Goal: Task Accomplishment & Management: Manage account settings

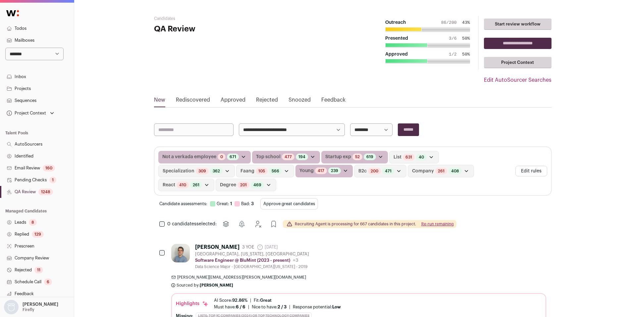
click at [47, 196] on link "QA Review 1248" at bounding box center [37, 192] width 74 height 12
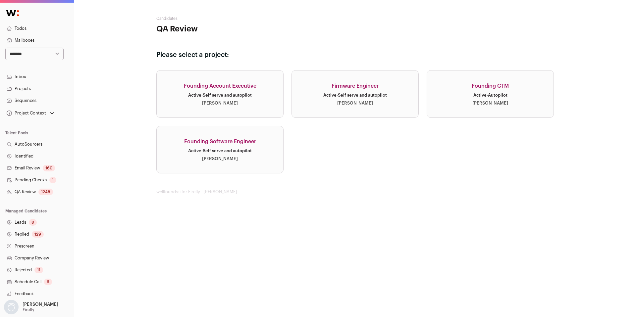
click at [225, 152] on div "Active · Self serve and autopilot" at bounding box center [220, 150] width 64 height 5
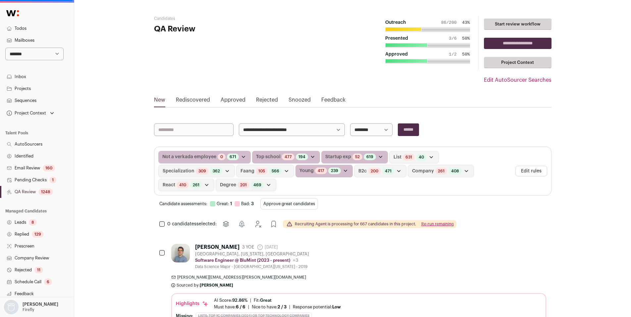
click at [225, 152] on div "Not a verkada employee 0 Candidates with bad evaluations 671 Candidates with gr…" at bounding box center [204, 157] width 92 height 13
click at [535, 168] on button "Edit rules" at bounding box center [531, 171] width 32 height 11
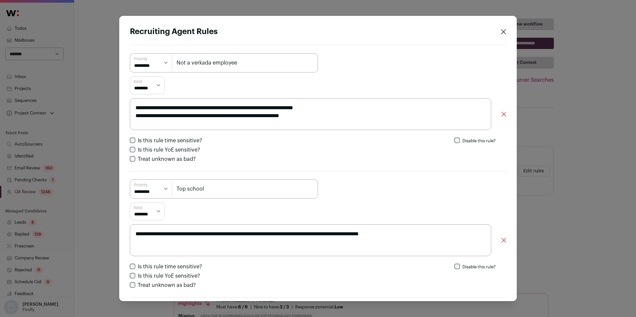
drag, startPoint x: 209, startPoint y: 63, endPoint x: 192, endPoint y: 62, distance: 16.6
click at [192, 62] on input "Not a verkada employee" at bounding box center [224, 62] width 188 height 19
click at [199, 65] on input "Not a verkada employee" at bounding box center [224, 62] width 188 height 19
drag, startPoint x: 210, startPoint y: 63, endPoint x: 192, endPoint y: 62, distance: 17.9
click at [192, 62] on input "Not a verkada employee" at bounding box center [224, 62] width 188 height 19
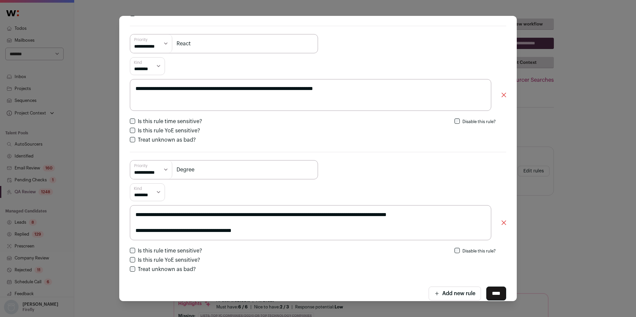
scroll to position [1483, 0]
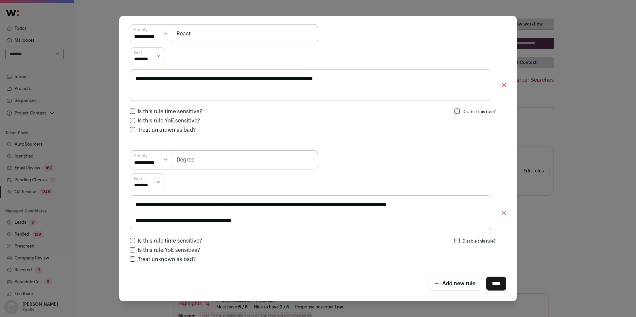
click at [606, 149] on div "**********" at bounding box center [318, 158] width 636 height 317
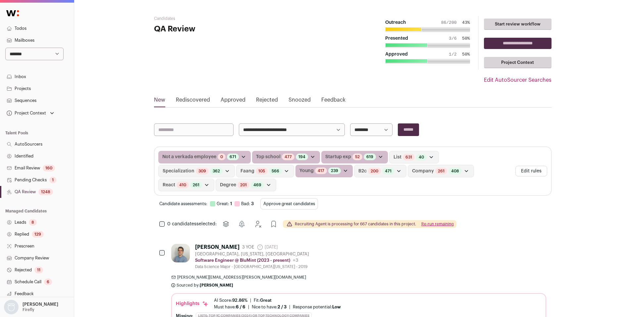
click at [535, 171] on button "Edit rules" at bounding box center [531, 171] width 32 height 11
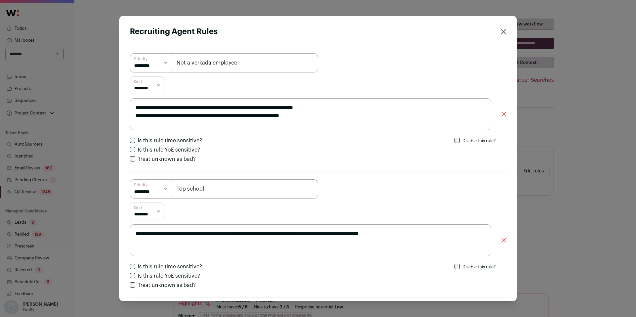
scroll to position [33, 0]
drag, startPoint x: 310, startPoint y: 107, endPoint x: 332, endPoint y: 110, distance: 22.1
click at [332, 110] on textarea "**********" at bounding box center [310, 114] width 361 height 32
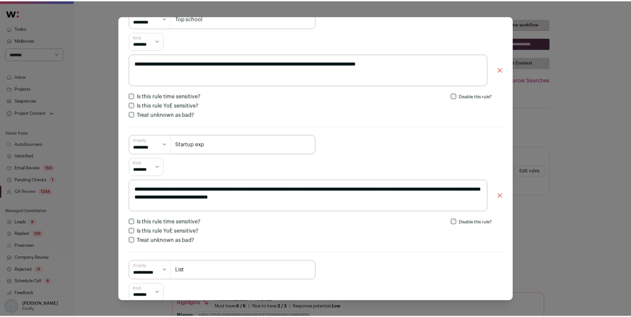
scroll to position [172, 0]
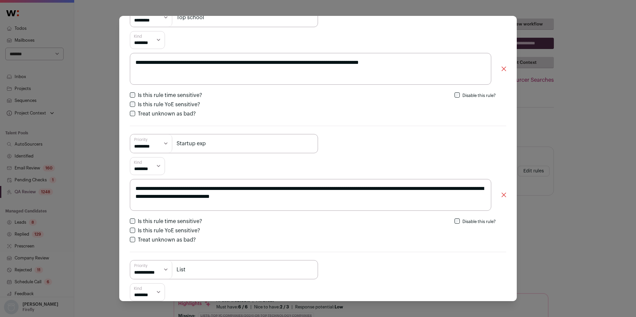
click at [50, 146] on div "**********" at bounding box center [318, 158] width 636 height 317
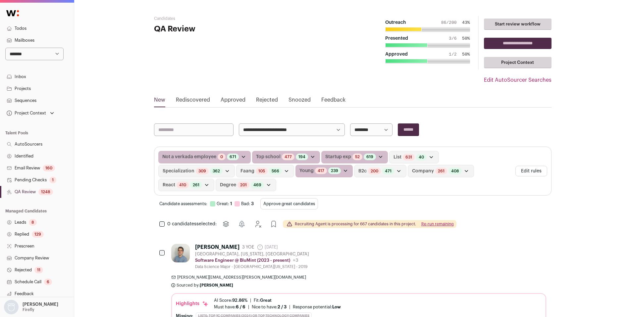
click at [33, 158] on link "Identified" at bounding box center [37, 156] width 74 height 12
click at [29, 156] on link "Identified" at bounding box center [37, 156] width 74 height 12
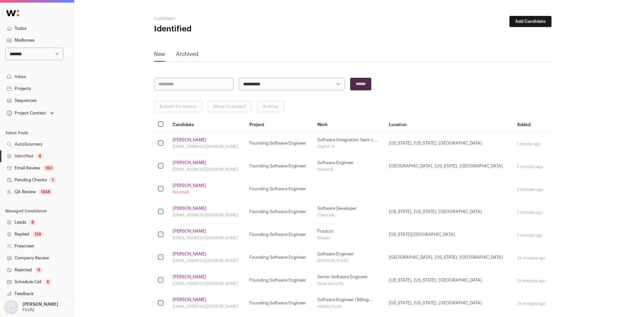
click at [30, 157] on link "Identified 8" at bounding box center [37, 156] width 74 height 12
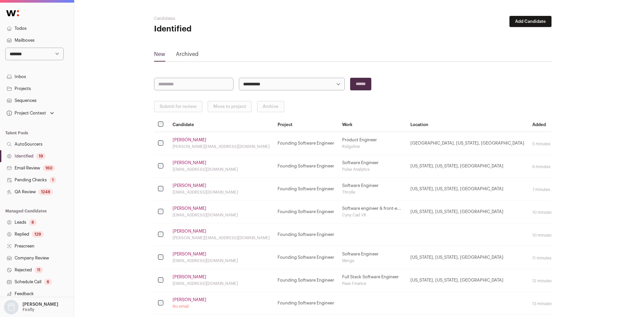
click at [31, 158] on link "Identified 19" at bounding box center [37, 156] width 74 height 12
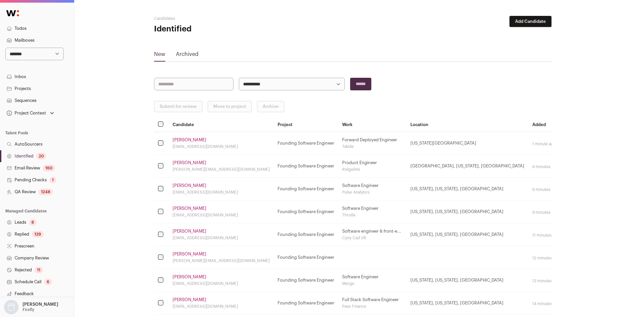
click at [188, 164] on link "Matthew Prince" at bounding box center [190, 162] width 34 height 5
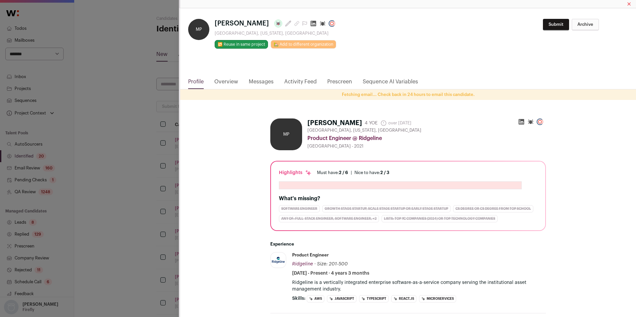
click at [310, 22] on icon "Close modal via background" at bounding box center [313, 23] width 7 height 7
click at [112, 123] on div "MP Matthew Prince Last update: over 1 year ago Brooklyn, New York, United State…" at bounding box center [318, 158] width 636 height 317
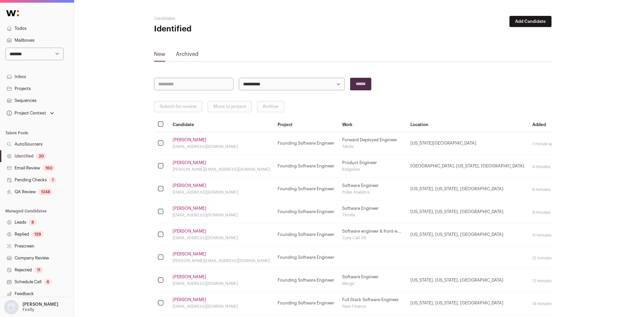
click at [193, 163] on link "Matthew Prince" at bounding box center [190, 162] width 34 height 5
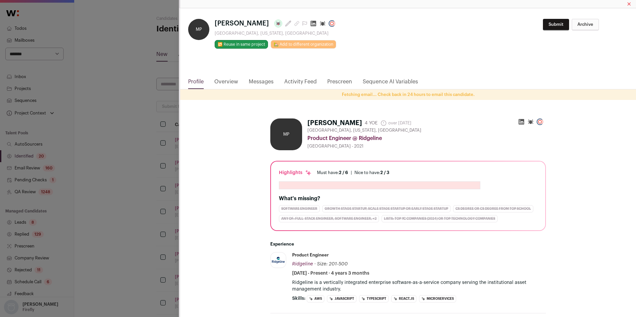
click at [311, 24] on icon "Close modal via background" at bounding box center [314, 24] width 6 height 6
click at [108, 167] on div "MP Matthew Prince Last update: over 1 year ago Brooklyn, New York, United State…" at bounding box center [318, 158] width 636 height 317
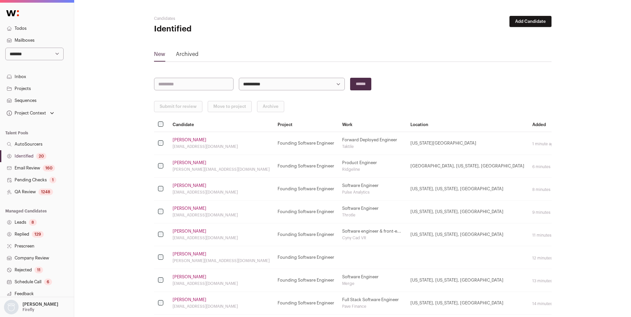
click at [193, 208] on link "Abhi Vachani" at bounding box center [190, 208] width 34 height 5
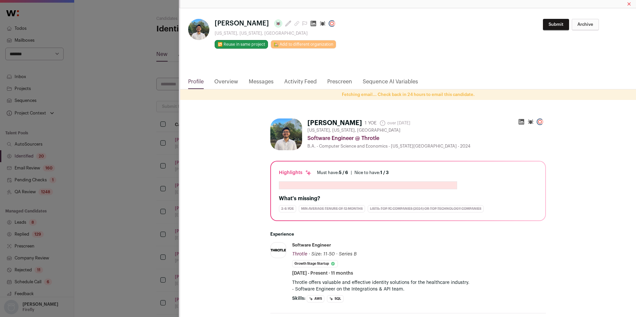
click at [310, 24] on icon "Close modal via background" at bounding box center [313, 23] width 7 height 7
click at [85, 174] on div "**********" at bounding box center [318, 158] width 636 height 317
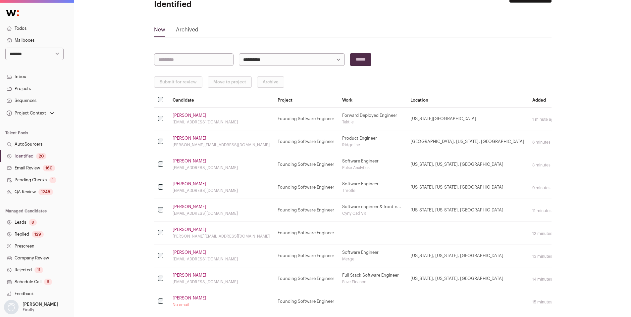
scroll to position [28, 0]
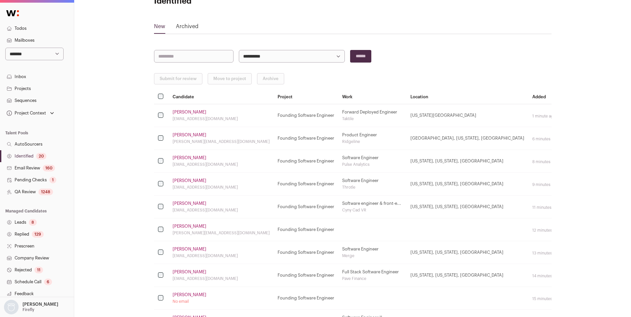
click at [185, 228] on link "Neel Das" at bounding box center [190, 226] width 34 height 5
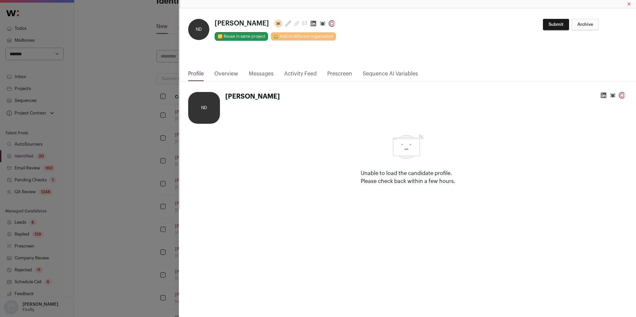
click at [289, 25] on html "**********" at bounding box center [318, 285] width 636 height 626
click at [310, 25] on icon "Close modal via background" at bounding box center [313, 23] width 7 height 7
click at [127, 177] on div "**********" at bounding box center [318, 158] width 636 height 317
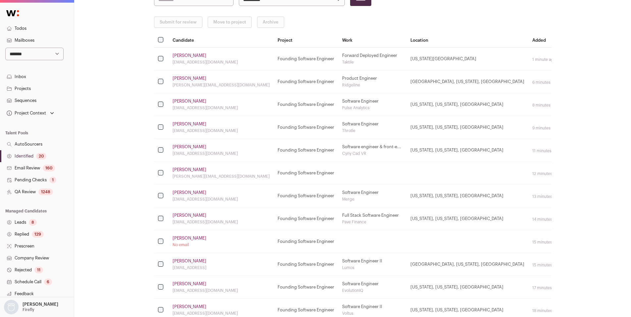
scroll to position [89, 0]
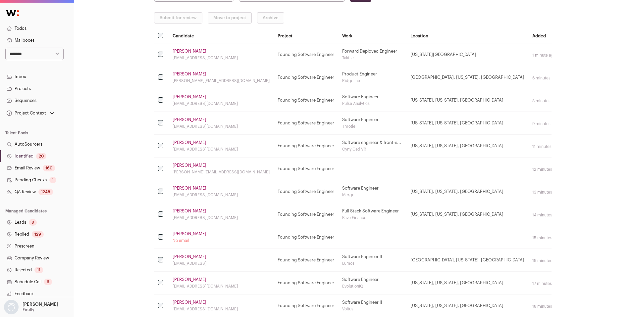
click at [190, 236] on link "Deepthi Rao" at bounding box center [190, 234] width 34 height 5
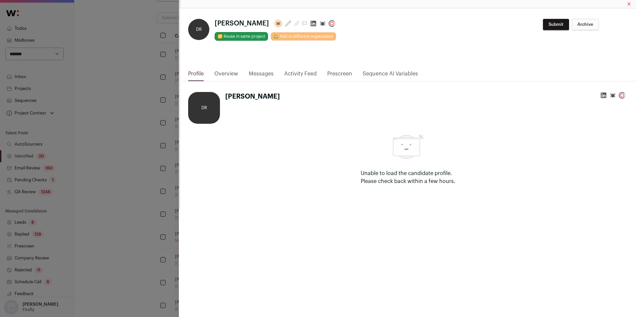
click at [311, 25] on icon "Close modal via background" at bounding box center [314, 24] width 6 height 6
click at [183, 127] on div "DR Deepthi Rao Unable to load the candidate profile. Please check back within a…" at bounding box center [408, 145] width 456 height 128
click at [153, 170] on div "**********" at bounding box center [318, 158] width 636 height 317
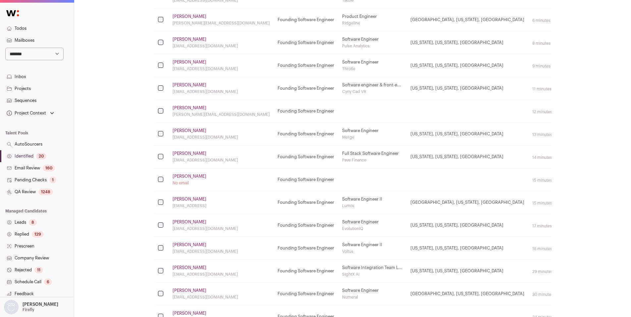
scroll to position [149, 0]
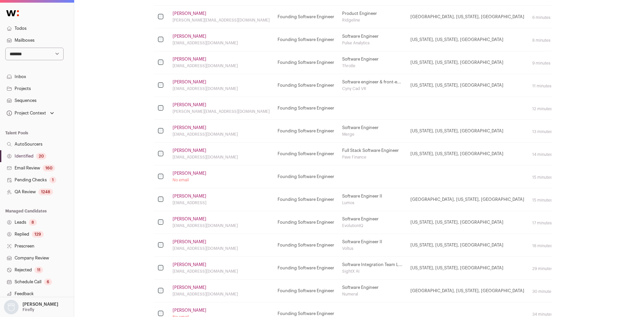
click at [193, 196] on link "Kwesi Afrifa" at bounding box center [190, 196] width 34 height 5
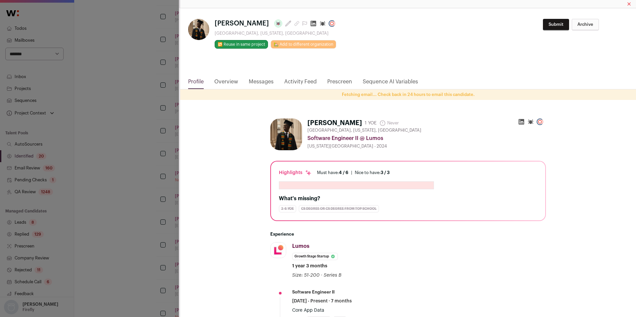
click at [311, 24] on icon "Close modal via background" at bounding box center [314, 24] width 6 height 6
click at [118, 156] on div "**********" at bounding box center [318, 158] width 636 height 317
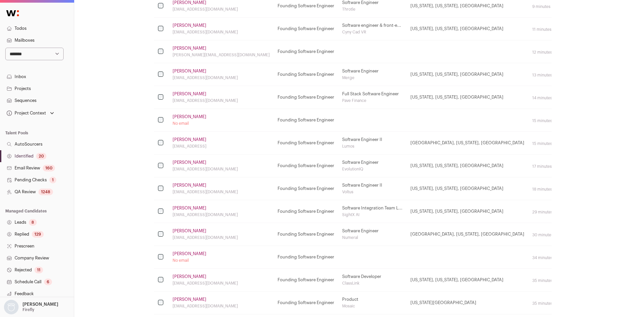
scroll to position [210, 0]
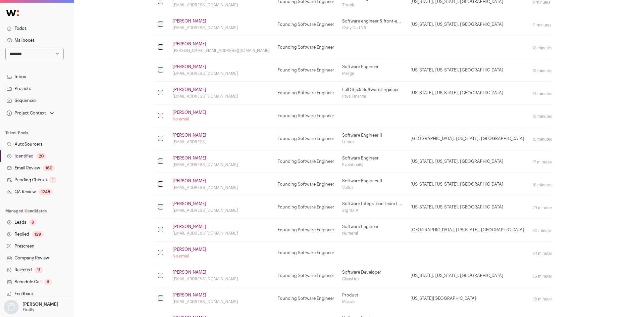
click at [182, 228] on link "Alina Kim" at bounding box center [190, 226] width 34 height 5
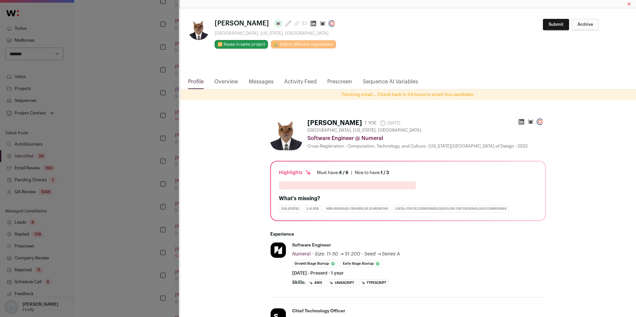
click at [288, 23] on html "**********" at bounding box center [318, 103] width 636 height 626
click at [311, 24] on icon "Close modal via background" at bounding box center [314, 24] width 6 height 6
click at [147, 159] on div "Alina Kim Last update: 2 months ago San Francisco, California, United States 🔂 …" at bounding box center [318, 158] width 636 height 317
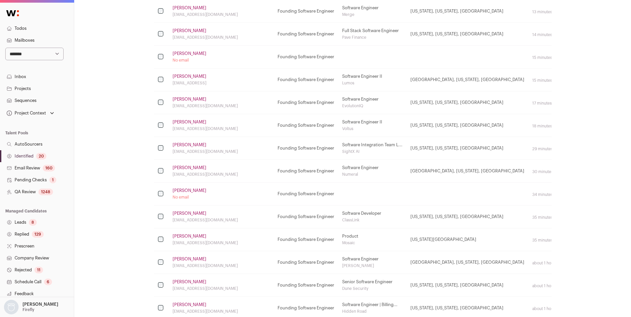
scroll to position [272, 0]
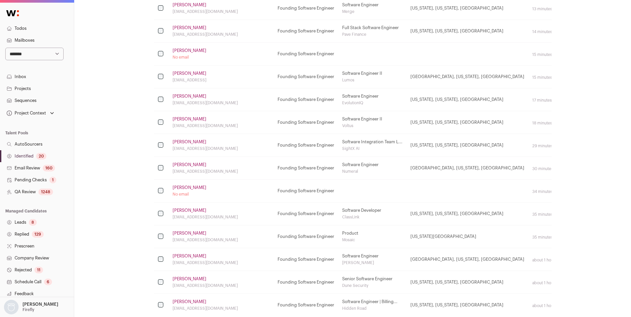
click at [184, 233] on link "John Rao" at bounding box center [190, 233] width 34 height 5
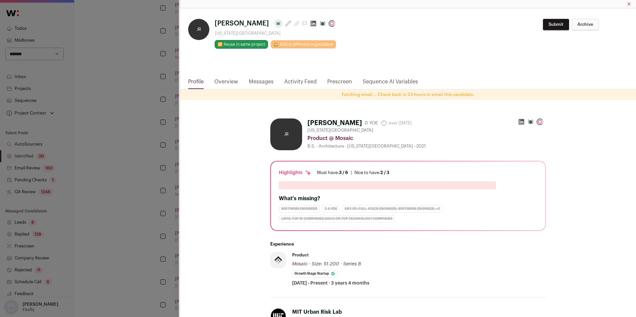
click at [311, 23] on icon "Close modal via background" at bounding box center [314, 24] width 6 height 6
click at [132, 175] on div "JR John Rao Last update: over 2 years ago New York City Metropolitan Area 🔂 Reu…" at bounding box center [318, 158] width 636 height 317
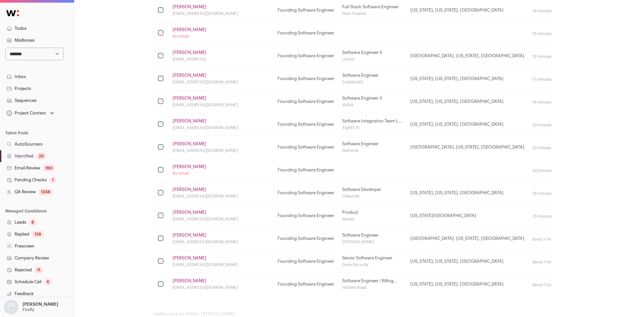
scroll to position [309, 0]
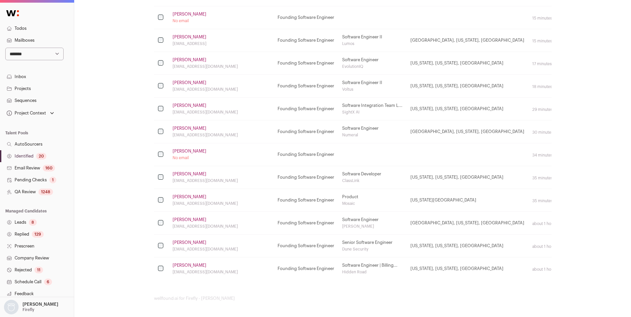
click at [38, 156] on div "20" at bounding box center [41, 156] width 10 height 7
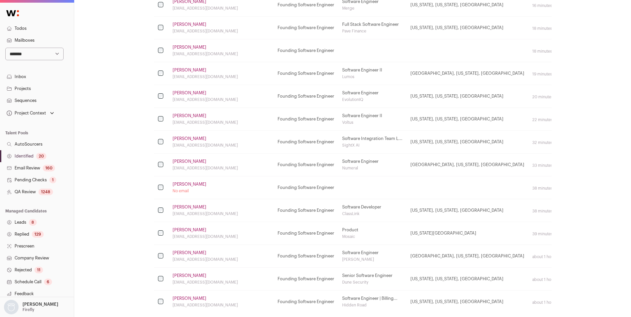
scroll to position [278, 0]
click at [186, 184] on link "Chris West" at bounding box center [190, 182] width 34 height 5
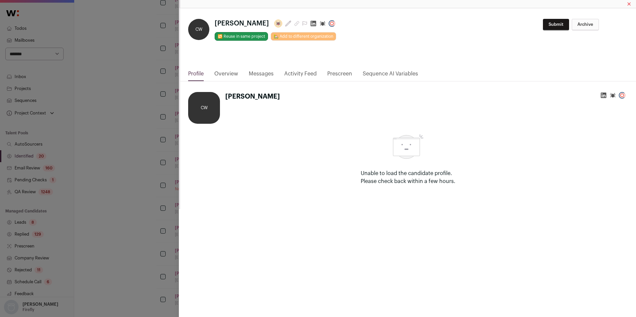
click at [311, 23] on icon "Close modal via background" at bounding box center [314, 24] width 6 height 6
click at [123, 101] on div "**********" at bounding box center [318, 158] width 636 height 317
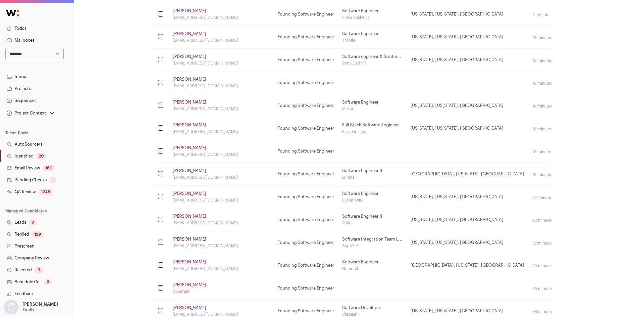
scroll to position [0, 0]
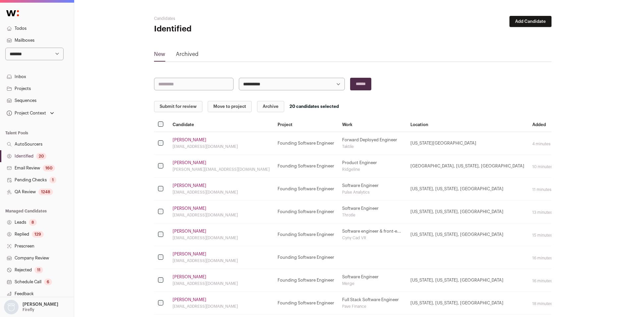
click at [173, 106] on button "Submit for review" at bounding box center [178, 106] width 48 height 11
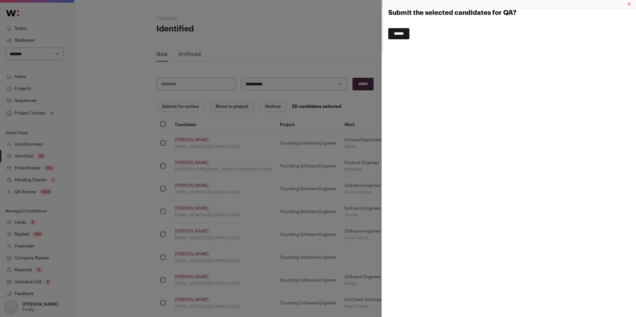
click at [405, 35] on input "******" at bounding box center [398, 33] width 21 height 11
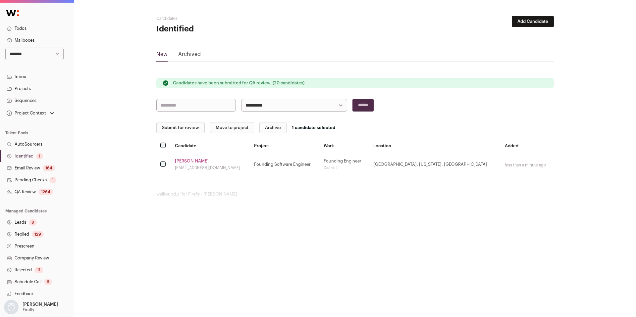
click at [170, 134] on div "Submit for review Move to project Archive 1 candidate selected Candidate Projec…" at bounding box center [355, 149] width 398 height 54
click at [187, 128] on button "Submit for review" at bounding box center [180, 127] width 48 height 11
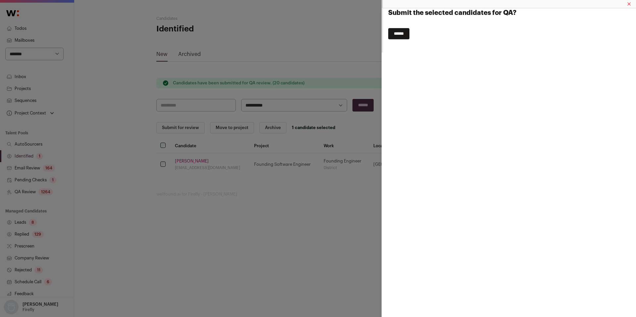
click at [401, 32] on input "******" at bounding box center [398, 33] width 21 height 11
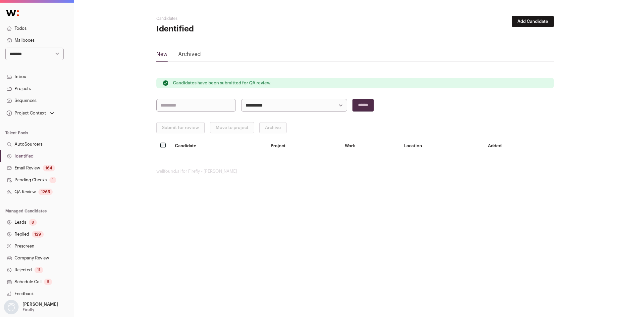
click at [21, 191] on link "QA Review 1265" at bounding box center [37, 192] width 74 height 12
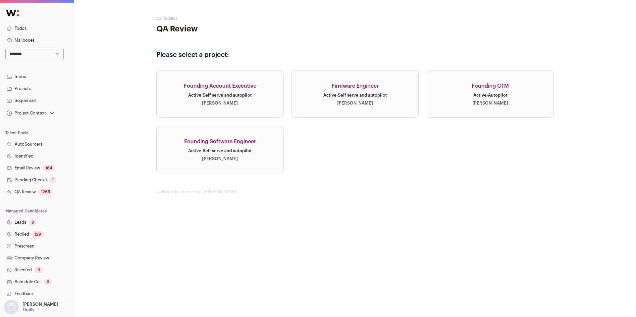
click at [210, 156] on div "Adam Fitzer" at bounding box center [220, 158] width 36 height 5
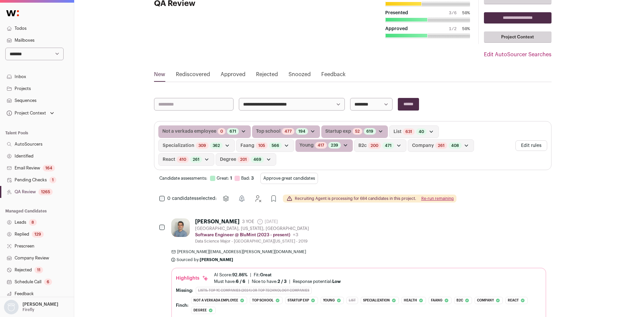
scroll to position [28, 0]
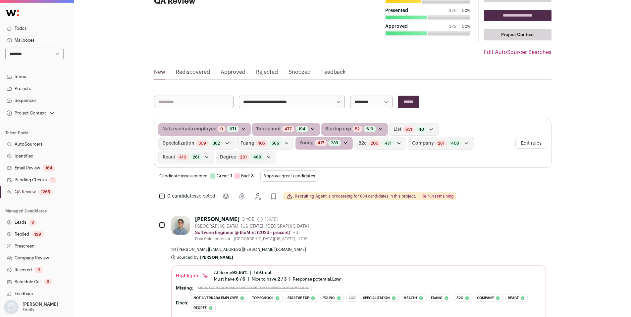
click at [440, 197] on button "Re-run remaining" at bounding box center [437, 196] width 32 height 5
click at [439, 196] on button "Re-run remaining" at bounding box center [437, 196] width 32 height 5
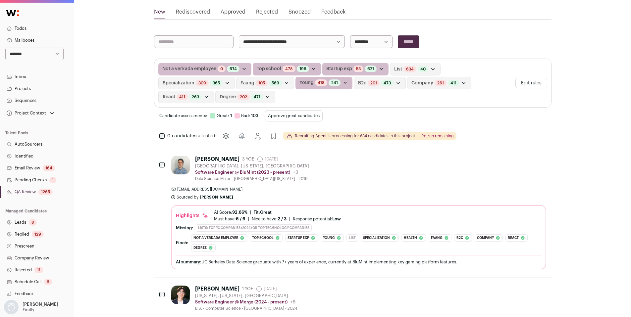
scroll to position [0, 0]
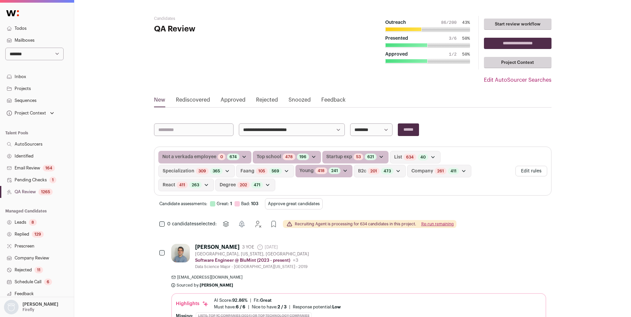
click at [439, 225] on button "Re-run remaining" at bounding box center [437, 224] width 32 height 5
click at [435, 224] on button "Re-run remaining" at bounding box center [437, 224] width 32 height 5
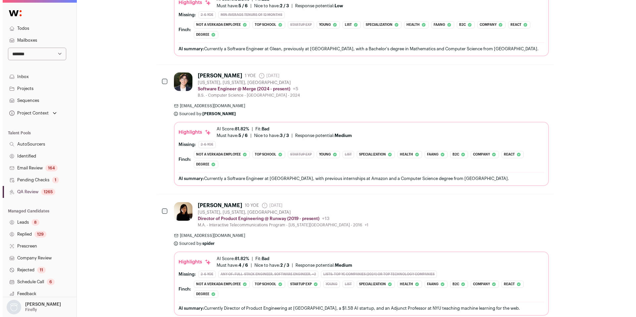
scroll to position [957, 0]
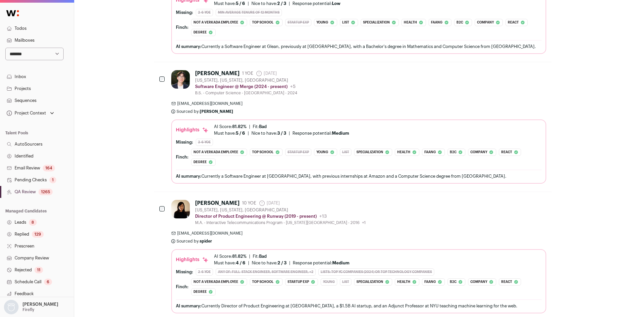
click at [342, 114] on div "azhou203@gmail.com Sourced by: Sarah Xue Sourced 18 minutes ago" at bounding box center [358, 107] width 375 height 13
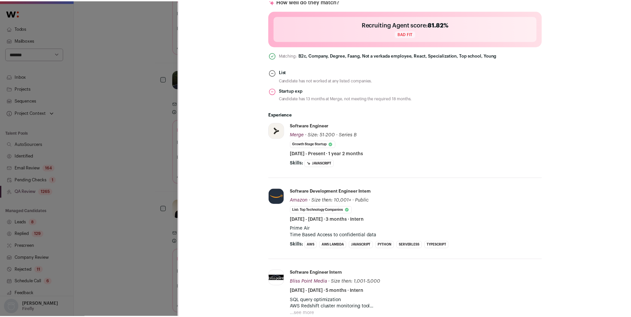
scroll to position [280, 0]
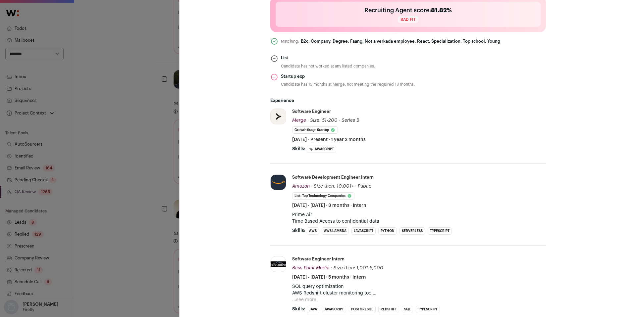
click at [129, 218] on div "Andy Zhou Last update: 30 days ago New York, New York, United States 🔂 Reuse in…" at bounding box center [318, 158] width 636 height 317
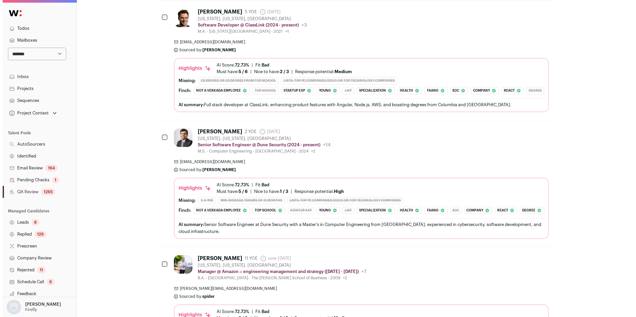
scroll to position [1802, 0]
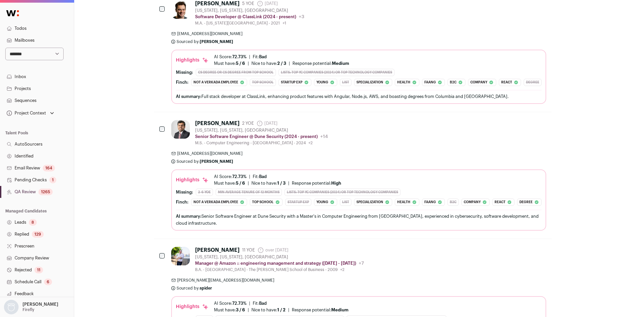
click at [313, 36] on span "rmayo@ms223.org" at bounding box center [358, 33] width 375 height 5
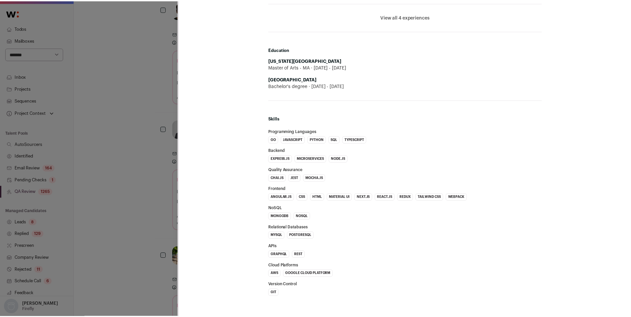
scroll to position [603, 0]
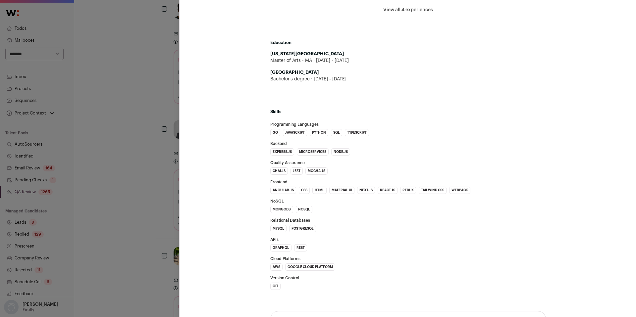
click at [133, 254] on div "Robert Mayo Last update: 2 months ago New York, New York, United States 🔂 Reuse…" at bounding box center [318, 158] width 636 height 317
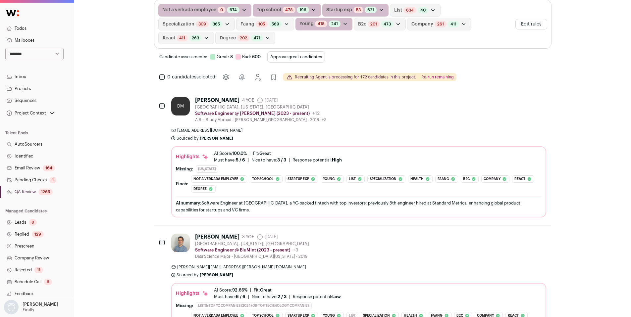
scroll to position [0, 0]
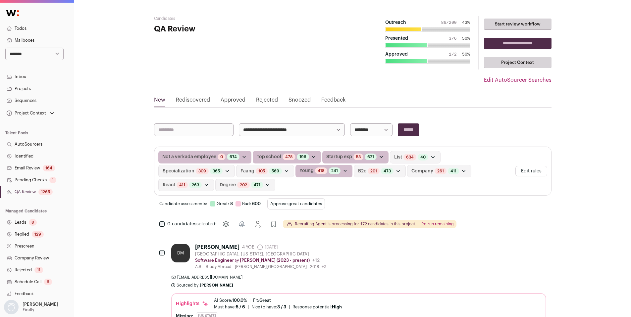
click at [35, 57] on select "**********" at bounding box center [34, 54] width 58 height 13
select select "*****"
click at [5, 48] on select "**********" at bounding box center [34, 54] width 58 height 13
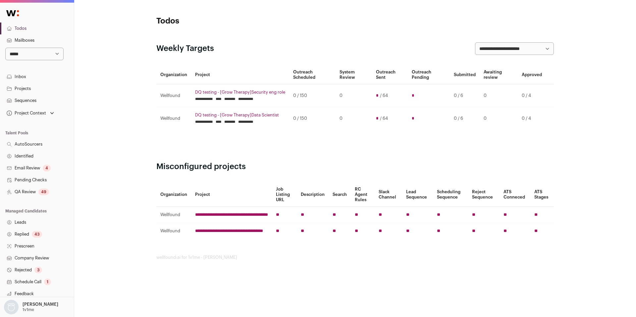
click at [30, 192] on link "QA Review 49" at bounding box center [37, 192] width 74 height 12
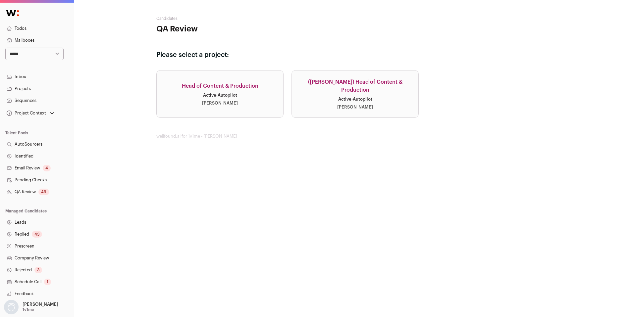
click at [236, 105] on div "Drew Thompson" at bounding box center [220, 103] width 36 height 5
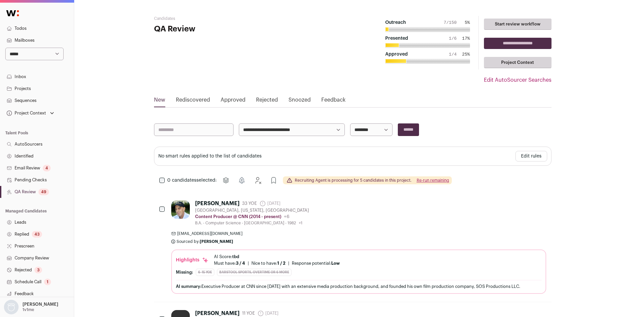
click at [25, 191] on link "QA Review 49" at bounding box center [37, 192] width 74 height 12
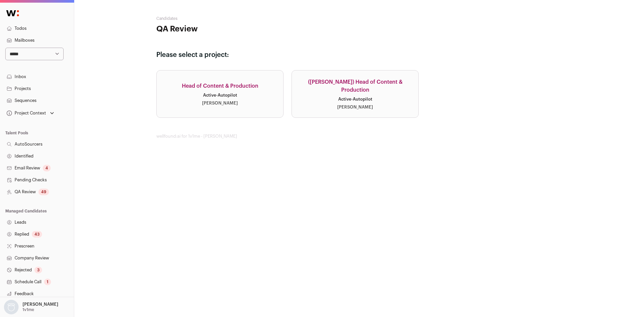
click at [362, 88] on div "(Drew) Head of Content & Production" at bounding box center [355, 86] width 111 height 16
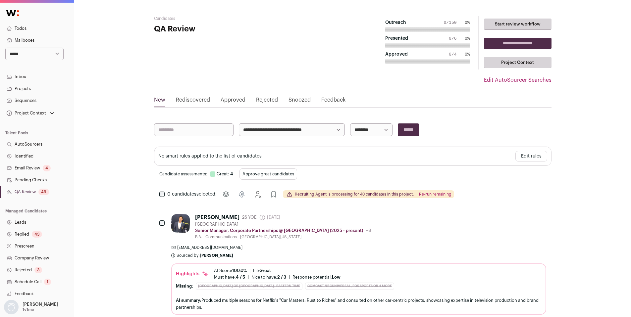
click at [27, 191] on link "QA Review 49" at bounding box center [37, 192] width 74 height 12
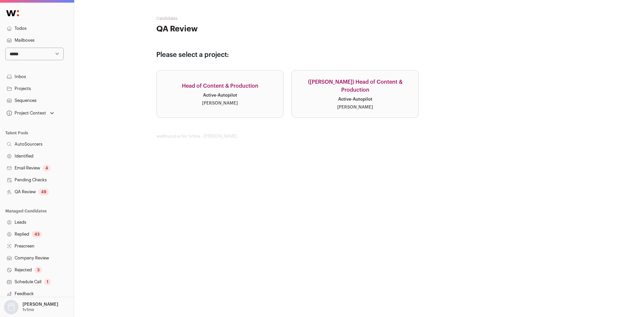
click at [212, 102] on div "Drew Thompson" at bounding box center [220, 103] width 36 height 5
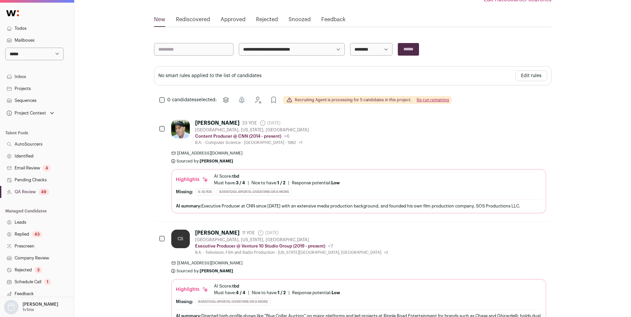
scroll to position [79, 0]
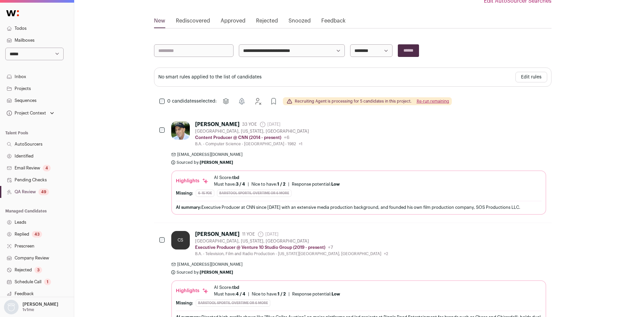
click at [30, 193] on link "QA Review 49" at bounding box center [37, 192] width 74 height 12
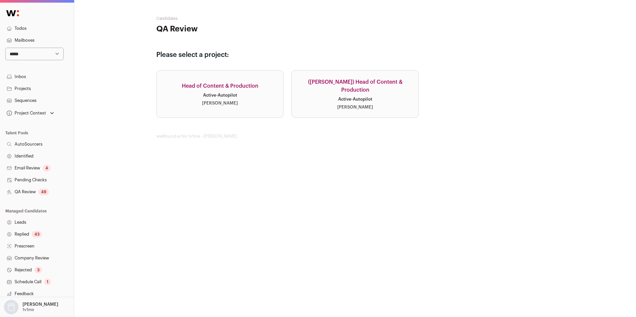
click at [359, 107] on link "(Drew) Head of Content & Production Active · Autopilot Drew Thompson" at bounding box center [355, 94] width 127 height 48
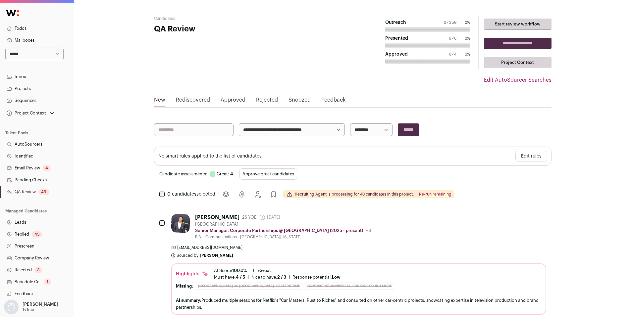
click at [35, 191] on link "QA Review 49" at bounding box center [37, 192] width 74 height 12
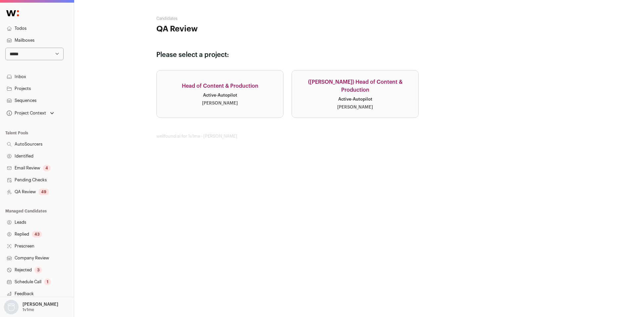
click at [209, 107] on link "Head of Content & Production Active · Autopilot Drew Thompson" at bounding box center [219, 94] width 127 height 48
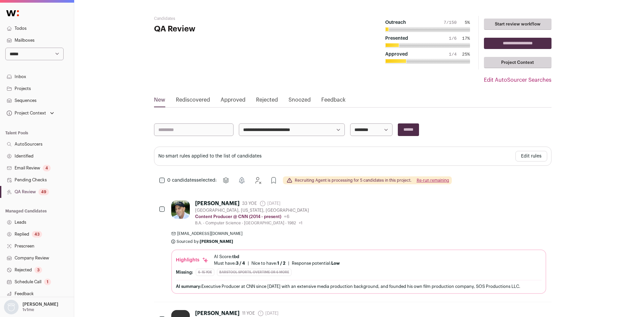
click at [23, 156] on link "Identified" at bounding box center [37, 156] width 74 height 12
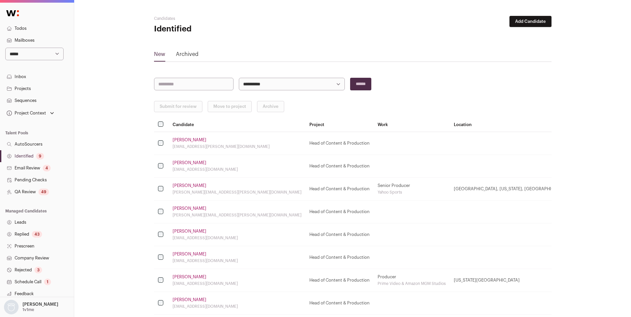
click at [28, 155] on link "Identified 9" at bounding box center [37, 156] width 74 height 12
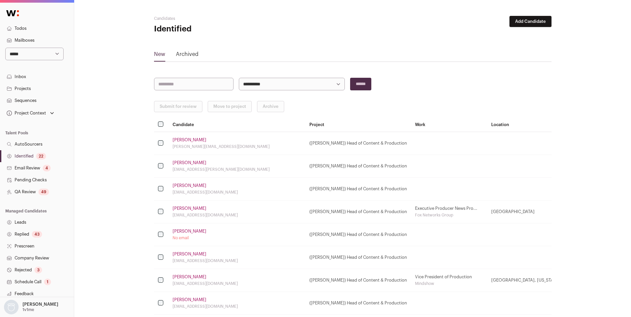
click at [180, 140] on link "Tim Jr." at bounding box center [190, 139] width 34 height 5
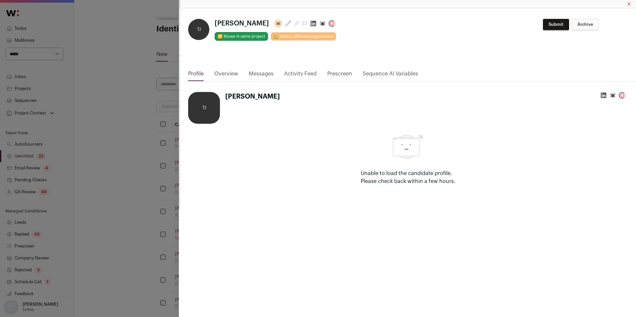
click at [291, 74] on link "Activity Feed" at bounding box center [300, 75] width 32 height 11
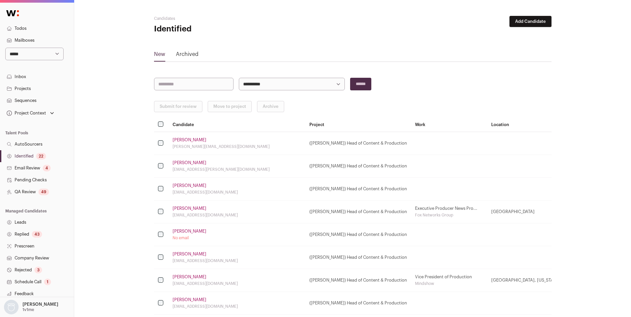
click at [281, 83] on select "**********" at bounding box center [292, 84] width 106 height 13
select select "*****"
click at [239, 78] on select "**********" at bounding box center [292, 84] width 106 height 13
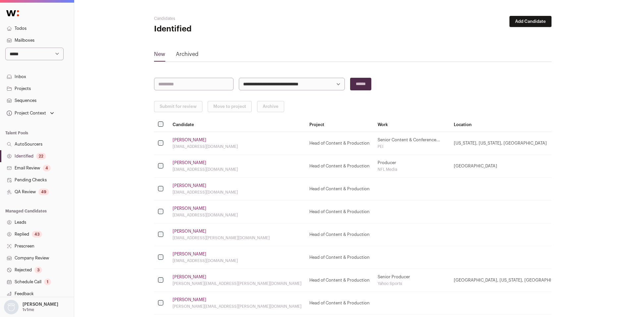
click at [178, 141] on link "Jennifer Platt" at bounding box center [190, 139] width 34 height 5
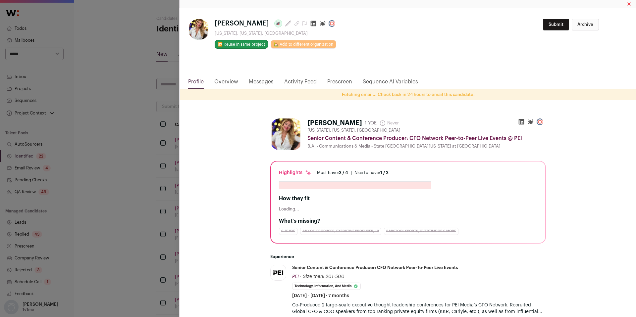
click at [301, 81] on link "Activity Feed" at bounding box center [300, 83] width 32 height 11
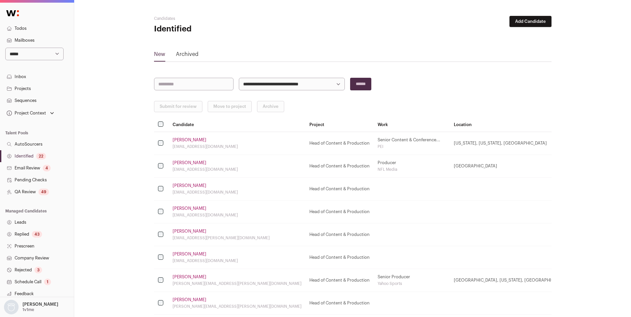
click at [298, 87] on select "**********" at bounding box center [292, 84] width 106 height 13
select select "*****"
click at [239, 78] on select "**********" at bounding box center [292, 84] width 106 height 13
click at [316, 84] on select "**********" at bounding box center [292, 84] width 106 height 13
click at [33, 168] on link "Email Review 4" at bounding box center [37, 168] width 74 height 12
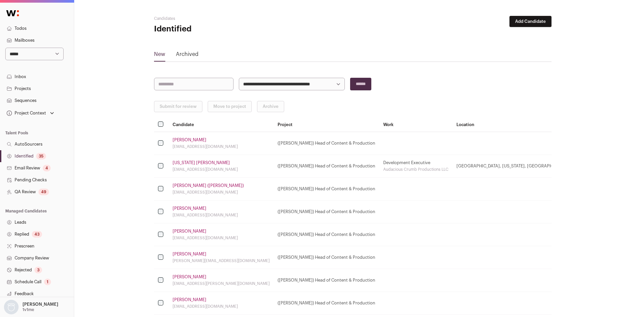
click at [305, 85] on select "**********" at bounding box center [292, 84] width 106 height 13
select select "*****"
click at [239, 78] on select "**********" at bounding box center [292, 84] width 106 height 13
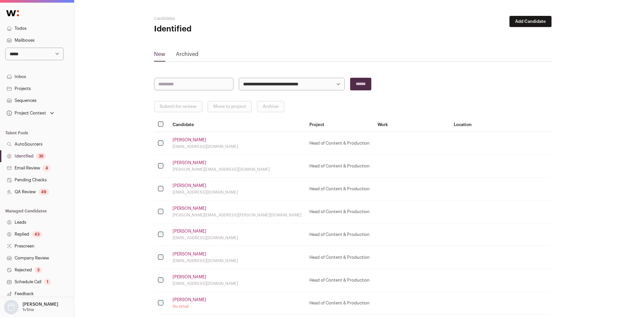
click at [189, 140] on link "Kirk Willoughby" at bounding box center [190, 139] width 34 height 5
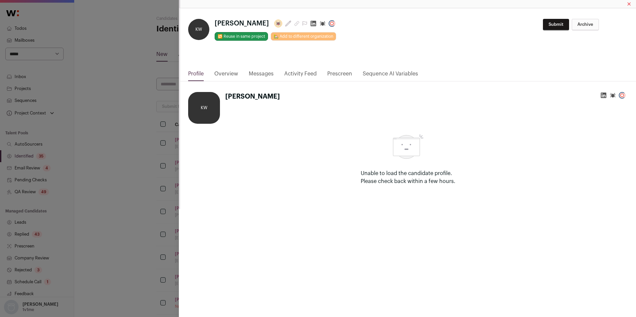
click at [306, 73] on link "Activity Feed" at bounding box center [300, 75] width 32 height 11
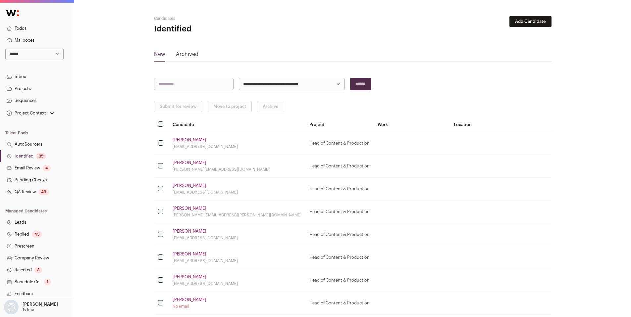
click at [184, 162] on link "Jennifer Kosky" at bounding box center [190, 162] width 34 height 5
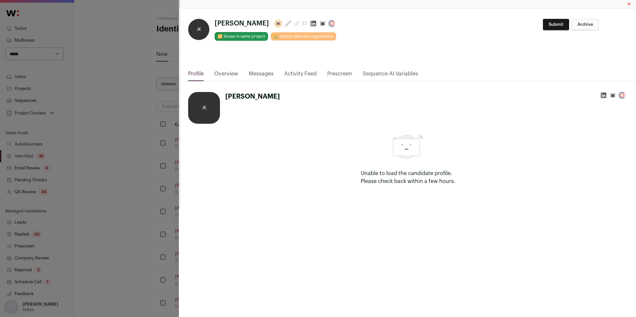
click at [301, 73] on link "Activity Feed" at bounding box center [300, 75] width 32 height 11
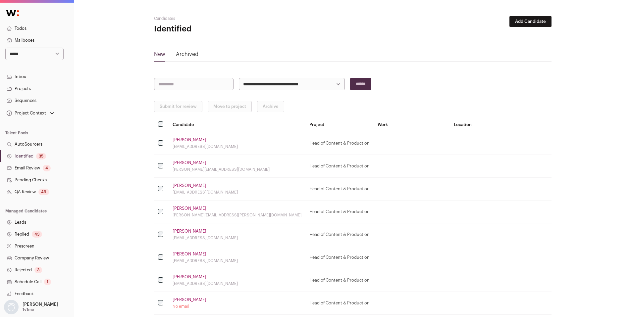
click at [38, 192] on link "QA Review 49" at bounding box center [37, 192] width 74 height 12
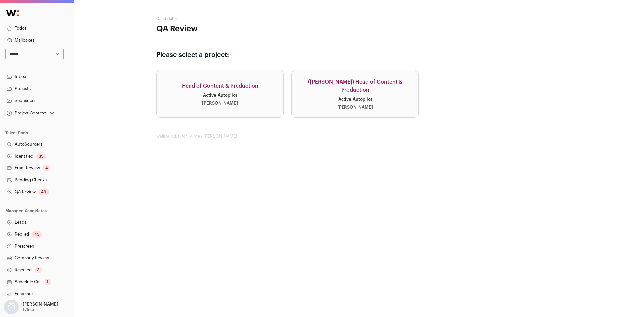
click at [245, 89] on div "Head of Content & Production" at bounding box center [220, 86] width 77 height 8
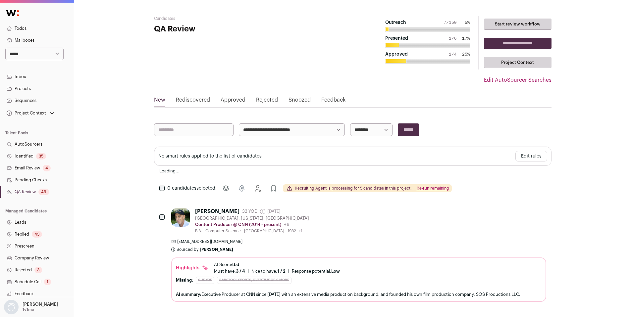
click at [236, 101] on link "Approved" at bounding box center [233, 101] width 25 height 11
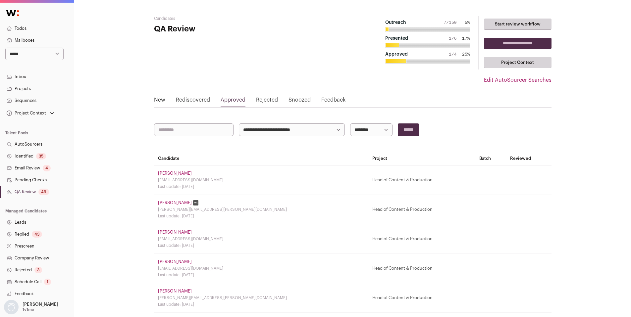
click at [170, 174] on link "John Collins" at bounding box center [175, 173] width 34 height 5
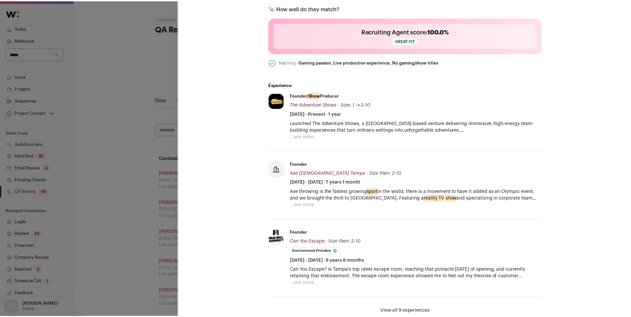
scroll to position [324, 0]
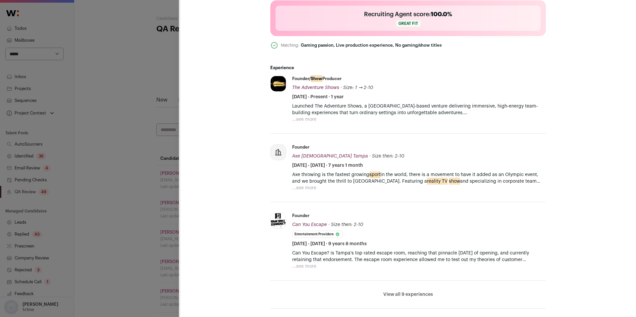
click at [181, 164] on div "John Collins 10 YOE 1 day ago Admin only. The last time the profile was scraped…" at bounding box center [408, 124] width 456 height 640
click at [137, 184] on div "CSM Outreach V1 Drew (Content & Production) Stop sequence John Collins Last upd…" at bounding box center [318, 158] width 636 height 317
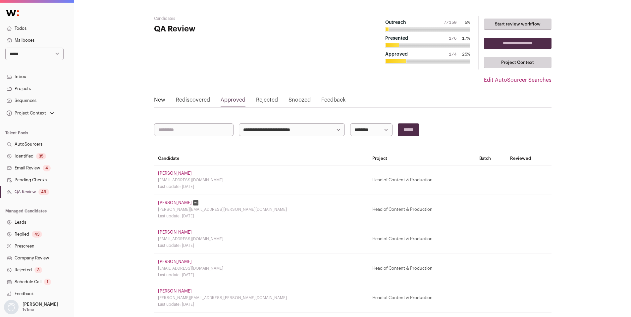
click at [30, 156] on link "Identified 35" at bounding box center [37, 156] width 74 height 12
select select "*****"
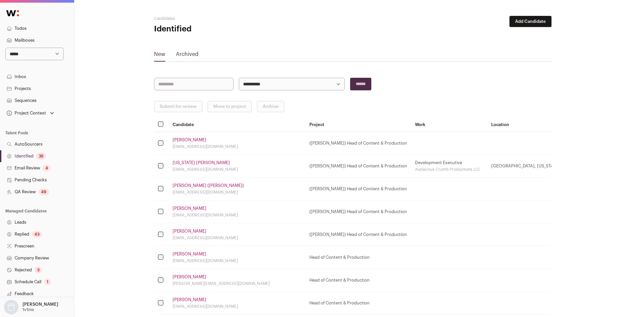
click at [259, 85] on select "**********" at bounding box center [292, 84] width 106 height 13
select select "*****"
click at [239, 78] on select "**********" at bounding box center [292, 84] width 106 height 13
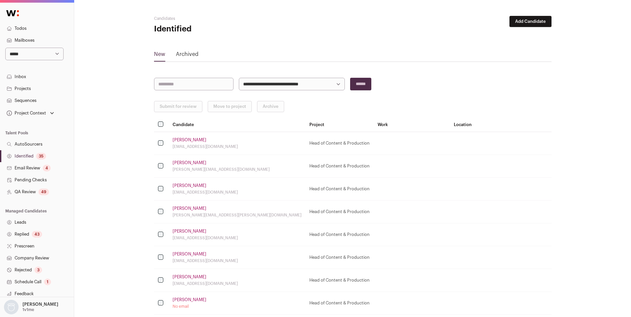
click at [181, 142] on link "Kirk Willoughby" at bounding box center [190, 139] width 34 height 5
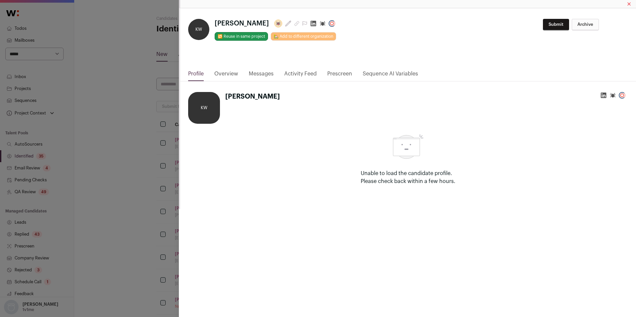
click at [134, 170] on div "**********" at bounding box center [318, 158] width 636 height 317
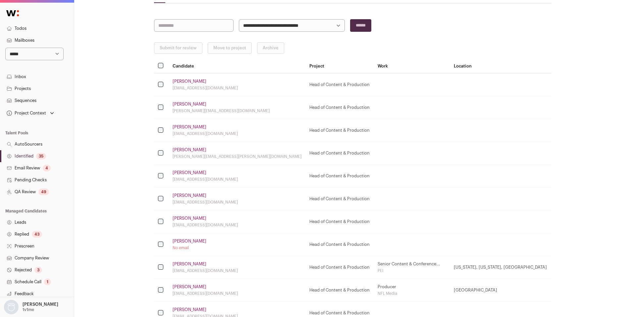
scroll to position [61, 0]
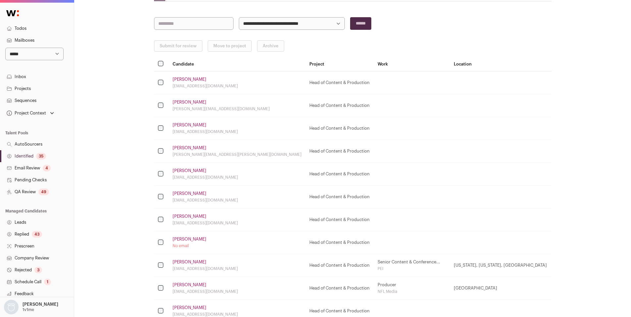
click at [191, 240] on link "Brian Monzo" at bounding box center [190, 239] width 34 height 5
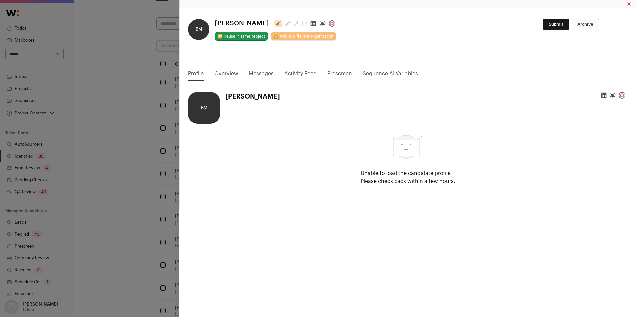
click at [311, 24] on icon "Close modal via background" at bounding box center [314, 24] width 6 height 6
click at [129, 148] on div "**********" at bounding box center [318, 158] width 636 height 317
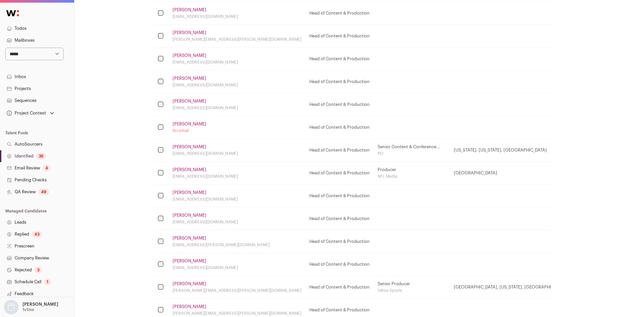
scroll to position [178, 0]
click at [197, 235] on link "Drew Christensen" at bounding box center [190, 236] width 34 height 5
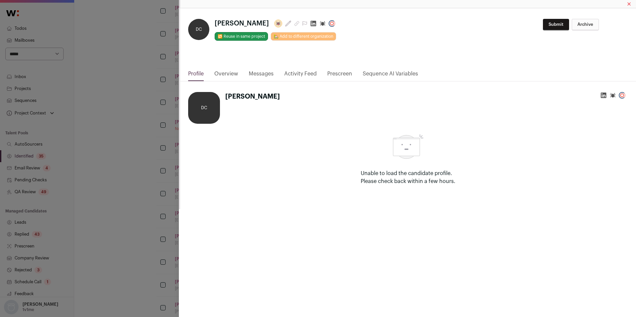
click at [313, 23] on icon "Close modal via background" at bounding box center [314, 24] width 6 height 6
click at [140, 141] on div "**********" at bounding box center [318, 158] width 636 height 317
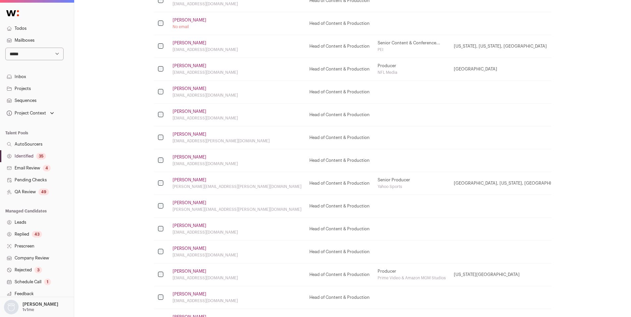
scroll to position [284, 0]
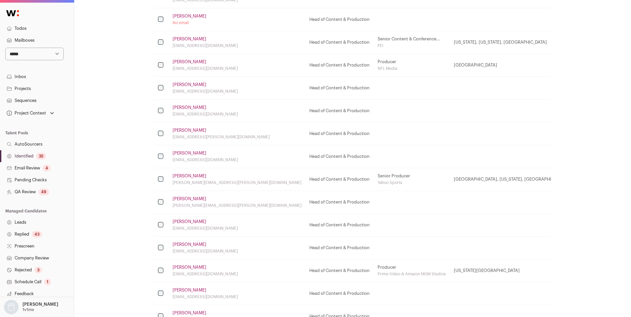
click at [187, 199] on link "Joanna Smith" at bounding box center [190, 198] width 34 height 5
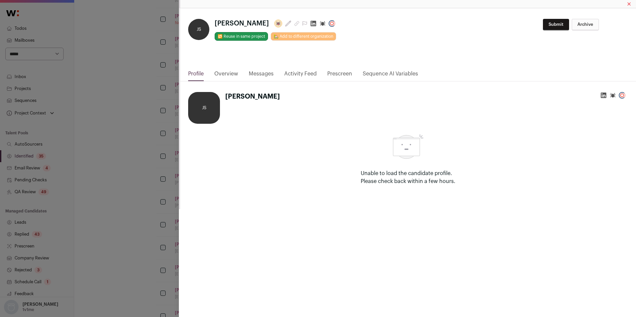
click at [311, 24] on icon "Close modal via background" at bounding box center [314, 24] width 6 height 6
click at [148, 128] on div "**********" at bounding box center [318, 158] width 636 height 317
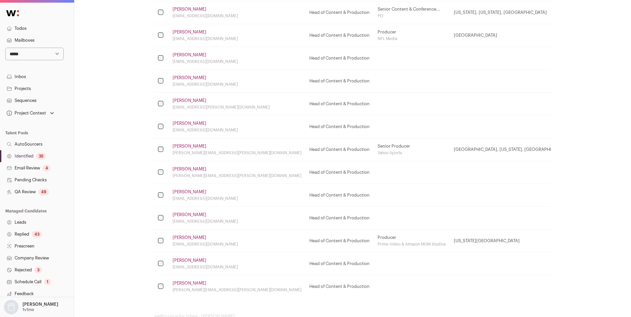
scroll to position [332, 0]
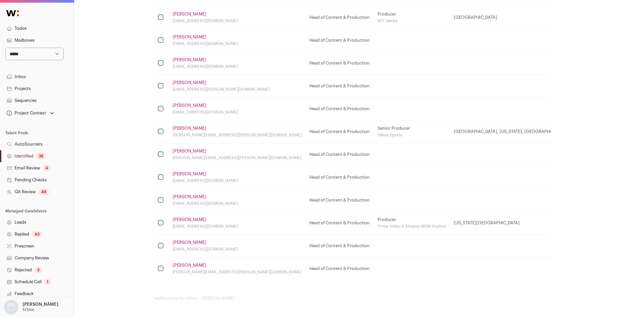
click at [185, 267] on link "Ryan Yunt" at bounding box center [190, 265] width 34 height 5
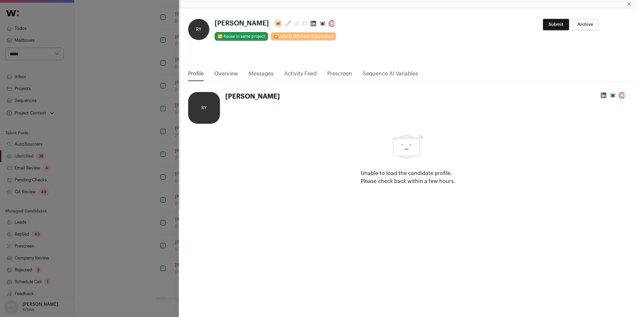
click at [310, 24] on icon "Close modal via background" at bounding box center [313, 23] width 7 height 7
click at [131, 135] on div "**********" at bounding box center [318, 158] width 636 height 317
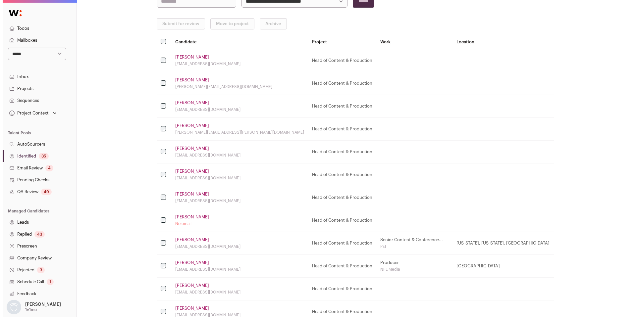
scroll to position [74, 0]
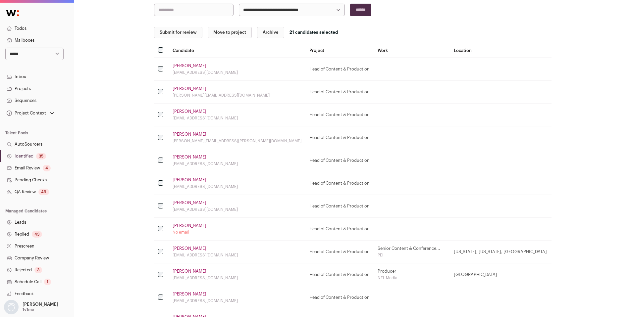
click at [174, 33] on button "Submit for review" at bounding box center [178, 32] width 48 height 11
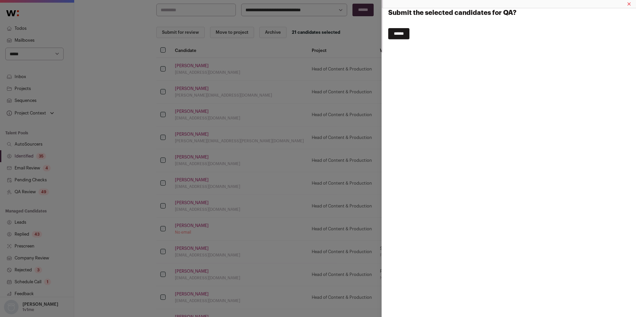
click at [397, 33] on input "******" at bounding box center [398, 33] width 21 height 11
select select
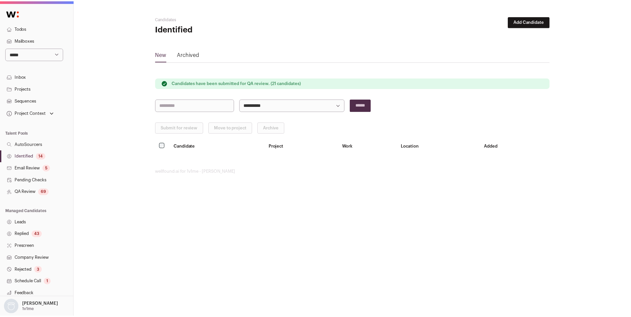
scroll to position [0, 0]
click at [38, 190] on link "QA Review 69" at bounding box center [37, 192] width 74 height 12
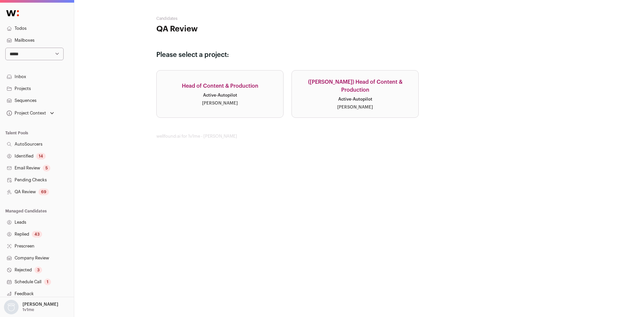
click at [232, 91] on link "Head of Content & Production Active · Autopilot Drew Thompson" at bounding box center [219, 94] width 127 height 48
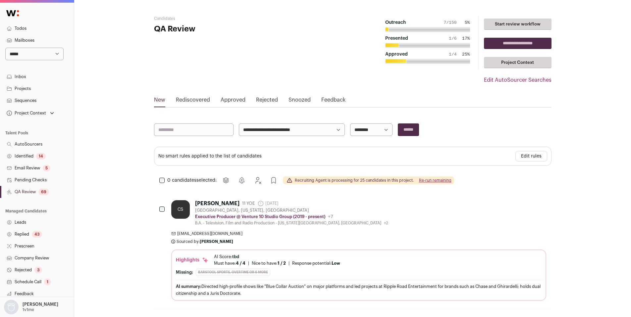
click at [426, 181] on button "Re-run remaining" at bounding box center [435, 180] width 32 height 5
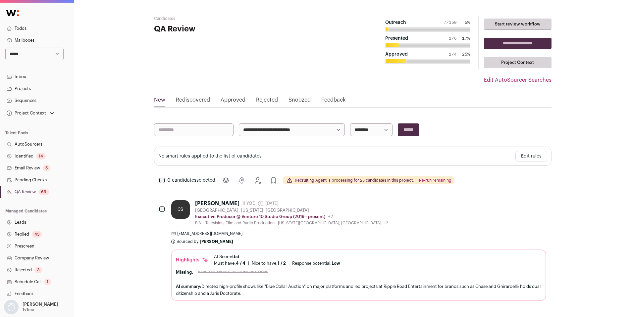
click at [427, 179] on button "Re-run remaining" at bounding box center [435, 180] width 32 height 5
click at [423, 181] on button "Re-run remaining" at bounding box center [435, 180] width 32 height 5
click at [436, 179] on button "Re-run remaining" at bounding box center [435, 180] width 32 height 5
click at [356, 131] on select "**********" at bounding box center [371, 130] width 42 height 13
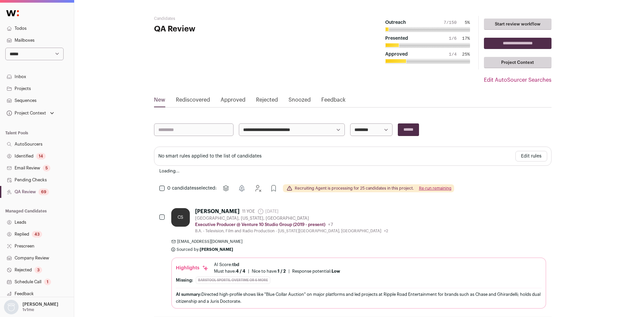
select select "**********"
click at [350, 124] on select "**********" at bounding box center [371, 130] width 42 height 13
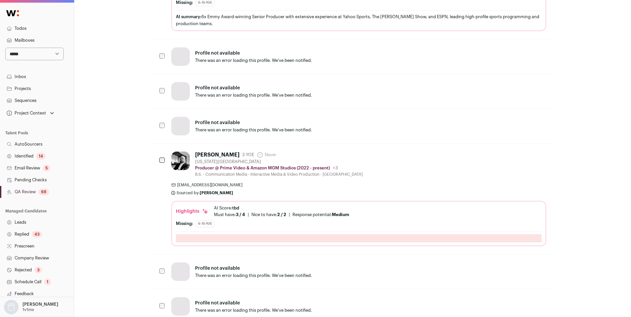
scroll to position [891, 0]
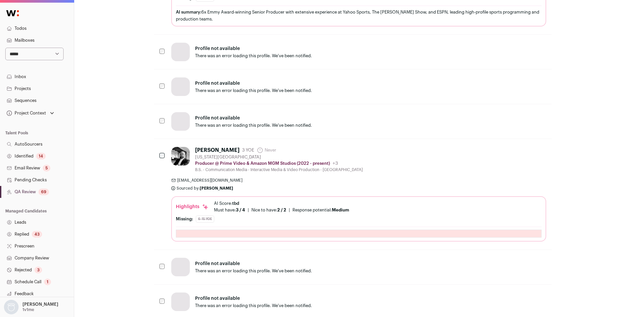
click at [20, 56] on select "**********" at bounding box center [34, 54] width 58 height 13
select select "**"
click at [5, 48] on select "**********" at bounding box center [34, 54] width 58 height 13
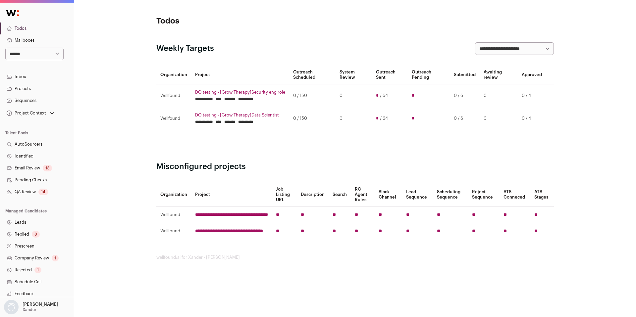
click at [43, 194] on div "14" at bounding box center [43, 192] width 10 height 7
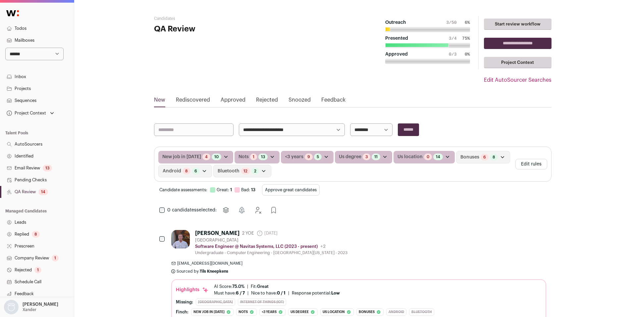
click at [529, 164] on button "Edit rules" at bounding box center [531, 164] width 32 height 11
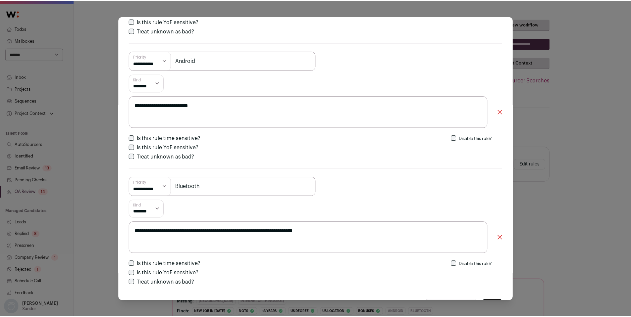
scroll to position [783, 0]
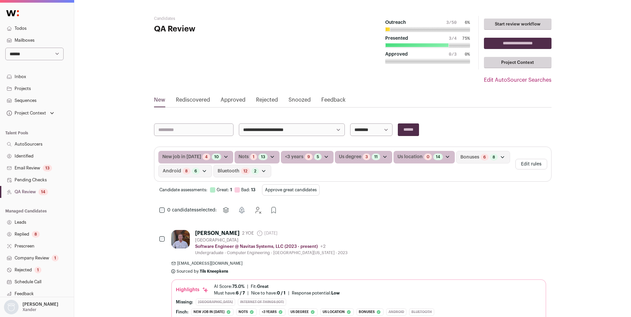
click at [41, 159] on link "Identified" at bounding box center [37, 156] width 74 height 12
click at [36, 157] on link "Identified" at bounding box center [37, 156] width 74 height 12
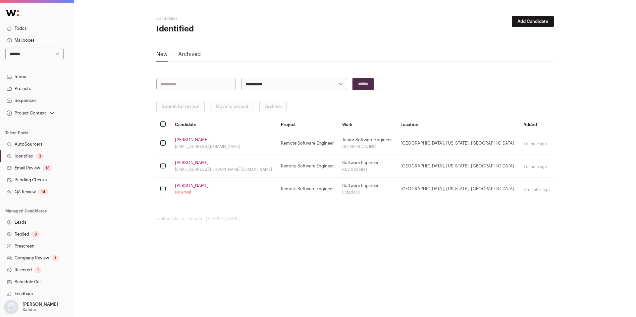
click at [41, 166] on link "Email Review 13" at bounding box center [37, 168] width 74 height 12
click at [26, 157] on link "Identified 3" at bounding box center [37, 156] width 74 height 12
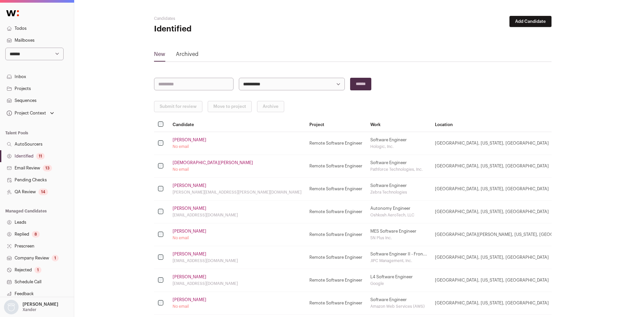
click at [31, 156] on link "Identified 11" at bounding box center [37, 156] width 74 height 12
click at [27, 161] on link "Identified 12" at bounding box center [37, 156] width 74 height 12
click at [33, 155] on link "Identified 19" at bounding box center [37, 156] width 74 height 12
click at [187, 163] on link "[PERSON_NAME]" at bounding box center [190, 162] width 34 height 5
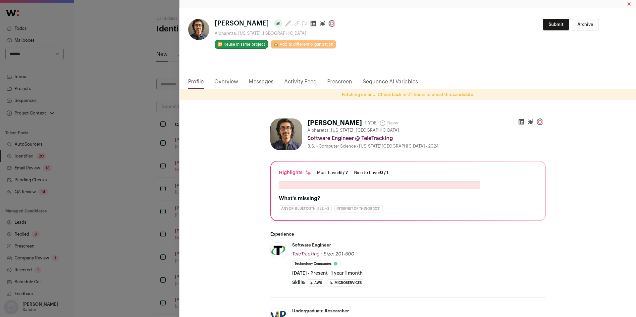
click at [311, 25] on icon "Close modal via background" at bounding box center [314, 24] width 6 height 6
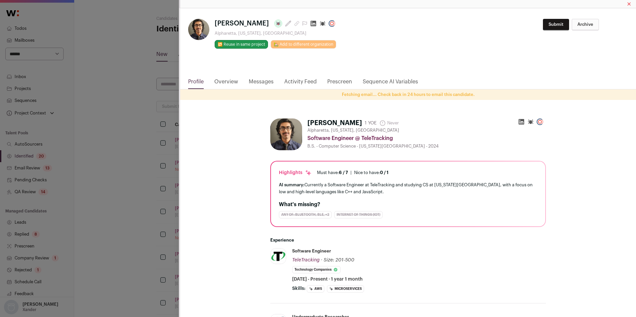
click at [109, 110] on div "**********" at bounding box center [318, 158] width 636 height 317
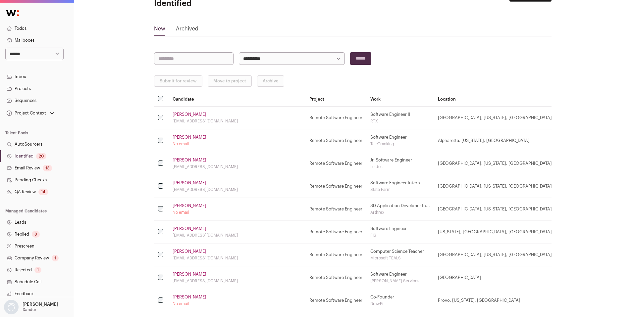
scroll to position [28, 0]
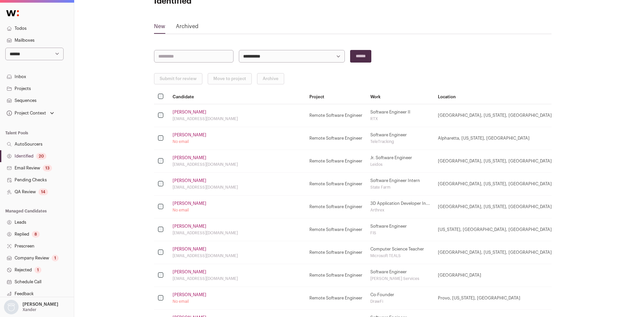
click at [195, 202] on link "[PERSON_NAME]" at bounding box center [190, 203] width 34 height 5
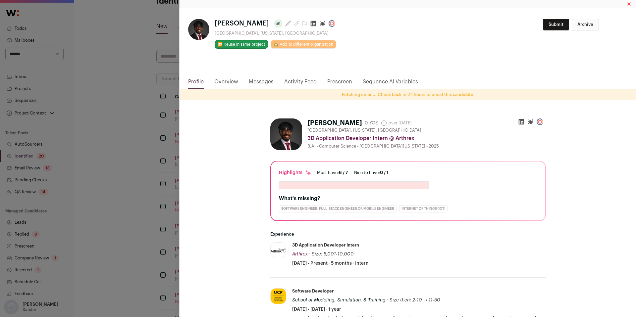
click at [316, 26] on icon "Close modal via background" at bounding box center [314, 24] width 6 height 6
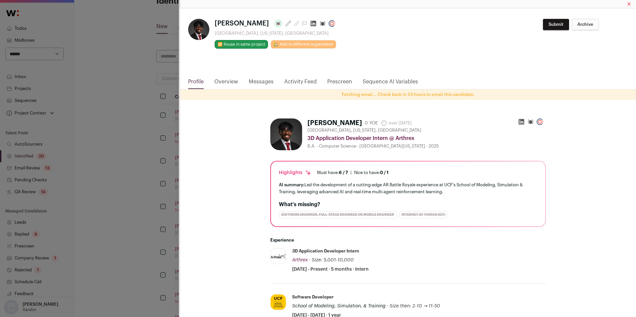
click at [135, 113] on div "[PERSON_NAME] Last update: [DATE] [GEOGRAPHIC_DATA], [US_STATE], [GEOGRAPHIC_DA…" at bounding box center [318, 158] width 636 height 317
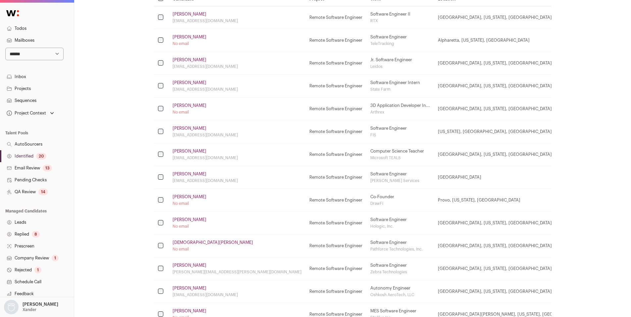
scroll to position [127, 0]
click at [198, 197] on link "[PERSON_NAME]" at bounding box center [190, 195] width 34 height 5
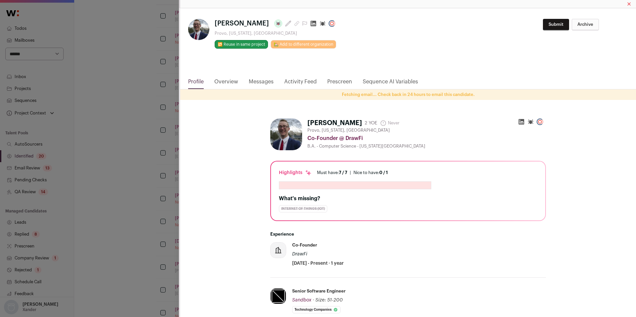
click at [316, 26] on icon "Close modal via background" at bounding box center [314, 24] width 6 height 6
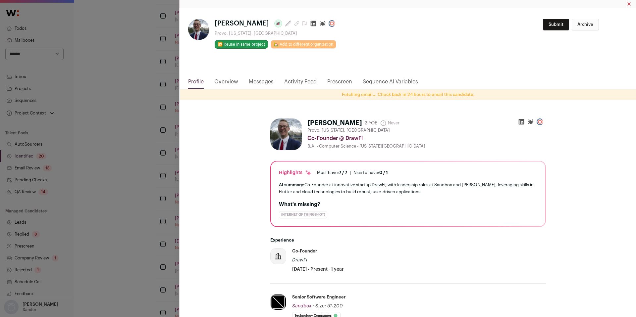
click at [131, 118] on div "**********" at bounding box center [318, 158] width 636 height 317
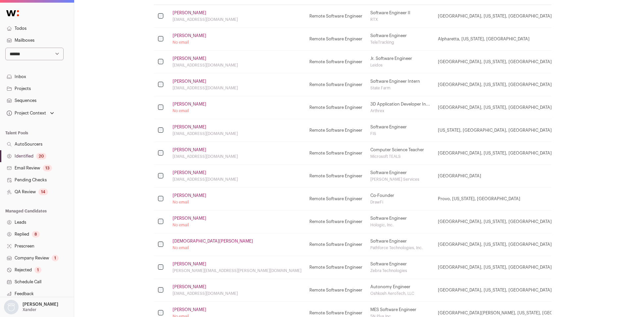
click at [189, 217] on link "[PERSON_NAME]" at bounding box center [190, 218] width 34 height 5
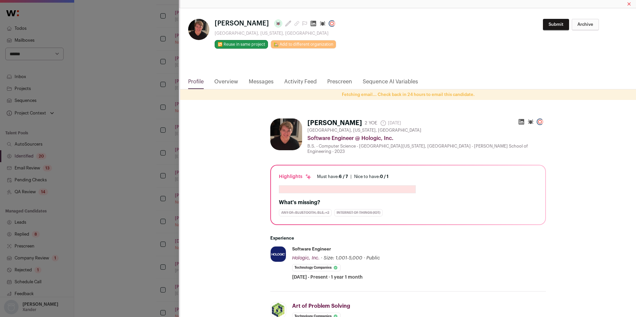
click at [310, 25] on icon "Close modal via background" at bounding box center [313, 23] width 7 height 7
click at [115, 167] on div "**********" at bounding box center [318, 158] width 636 height 317
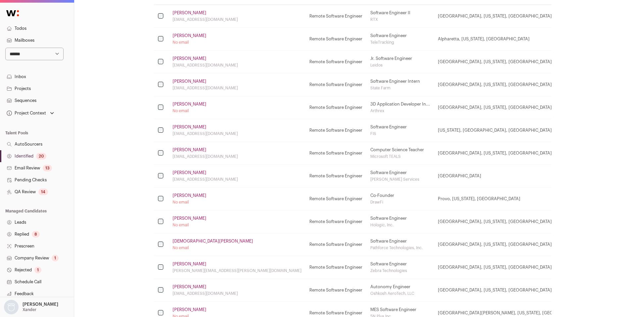
click at [184, 242] on link "[DEMOGRAPHIC_DATA][PERSON_NAME]" at bounding box center [213, 241] width 80 height 5
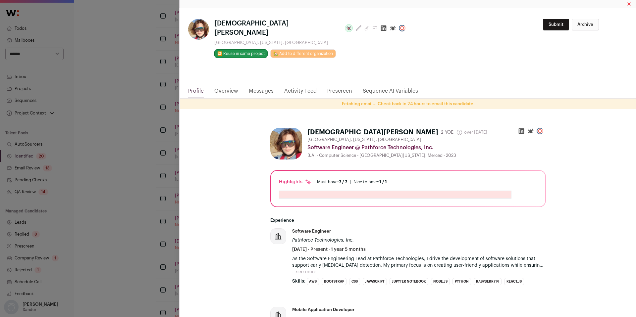
click at [381, 26] on icon "Close modal via background" at bounding box center [384, 29] width 6 height 6
click at [141, 145] on div "[DEMOGRAPHIC_DATA][PERSON_NAME] Last update: [DATE] [GEOGRAPHIC_DATA], [US_STAT…" at bounding box center [318, 158] width 636 height 317
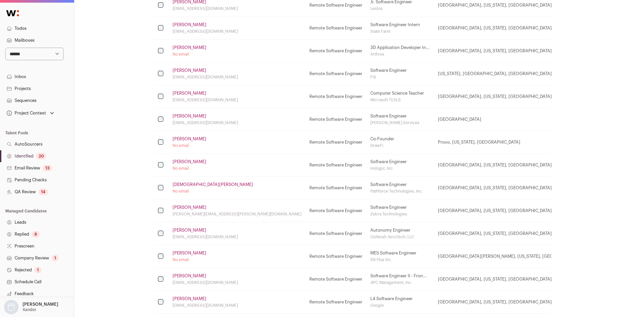
scroll to position [188, 0]
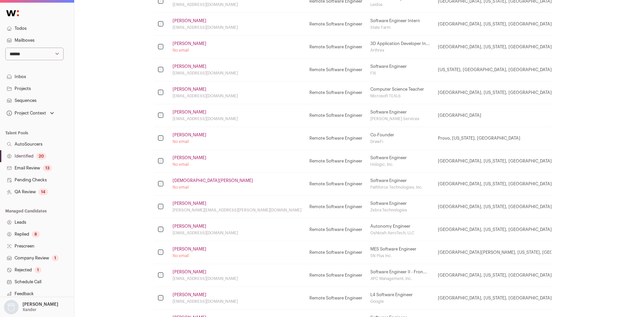
click at [193, 202] on link "[PERSON_NAME]" at bounding box center [190, 203] width 34 height 5
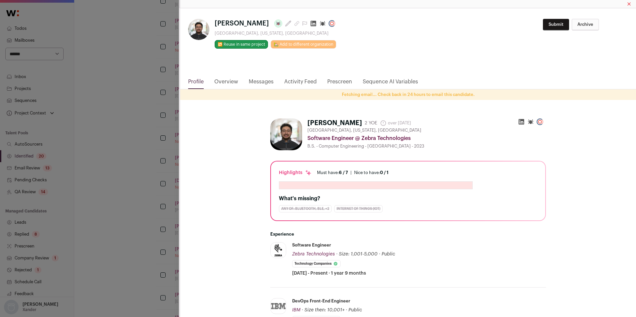
click at [311, 26] on icon "Close modal via background" at bounding box center [314, 24] width 6 height 6
click at [146, 143] on div "**********" at bounding box center [318, 158] width 636 height 317
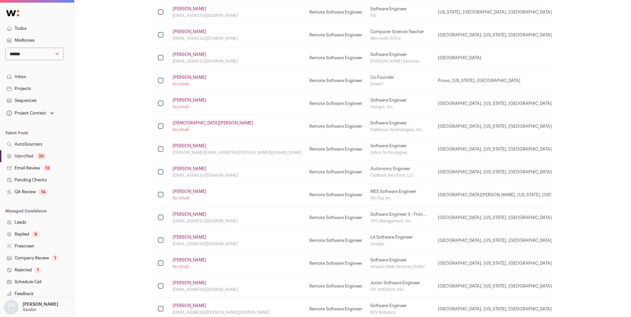
scroll to position [248, 0]
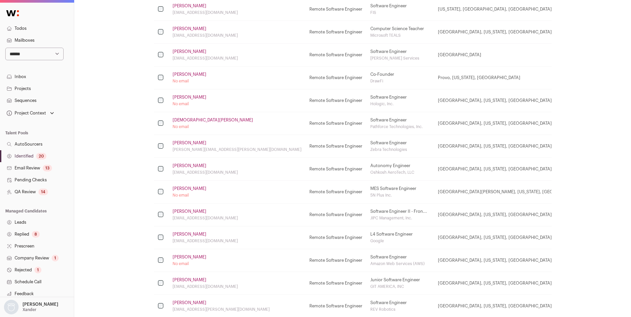
click at [174, 187] on link "[PERSON_NAME]" at bounding box center [190, 188] width 34 height 5
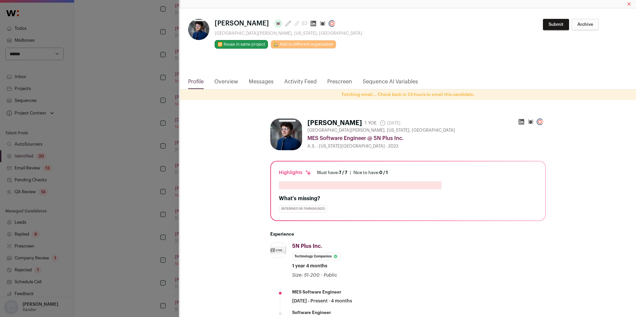
click at [310, 25] on icon "Close modal via background" at bounding box center [313, 23] width 7 height 7
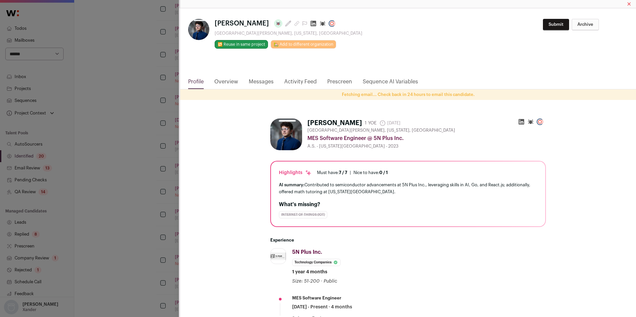
click at [131, 151] on div "**********" at bounding box center [318, 158] width 636 height 317
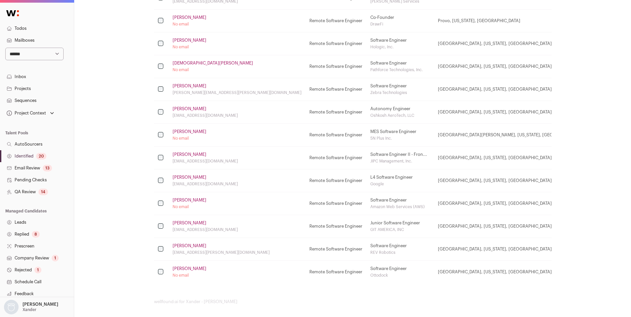
scroll to position [309, 0]
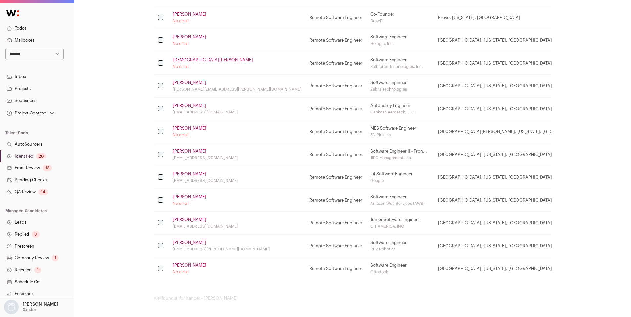
click at [194, 197] on link "[PERSON_NAME]" at bounding box center [190, 196] width 34 height 5
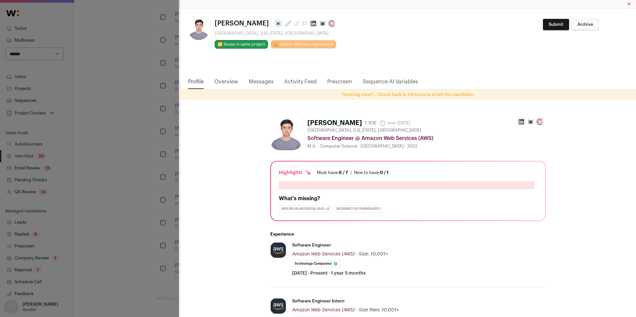
click at [310, 24] on icon "Close modal via background" at bounding box center [313, 23] width 7 height 7
click at [137, 160] on div "**********" at bounding box center [318, 158] width 636 height 317
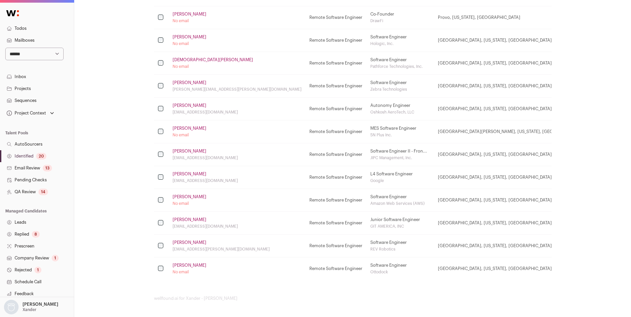
click at [187, 244] on link "[PERSON_NAME]" at bounding box center [190, 242] width 34 height 5
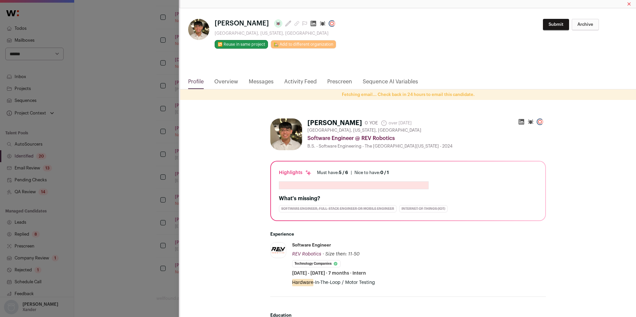
click at [310, 23] on icon "Close modal via background" at bounding box center [313, 23] width 7 height 7
click at [131, 174] on div "**********" at bounding box center [318, 158] width 636 height 317
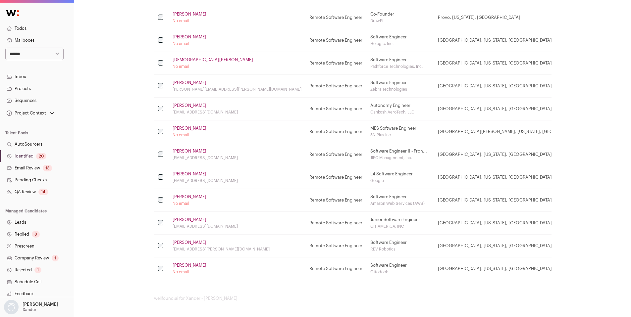
click at [191, 266] on link "[PERSON_NAME]" at bounding box center [190, 265] width 34 height 5
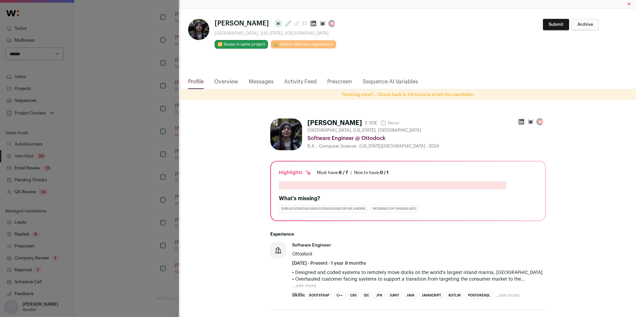
click at [310, 23] on icon "Close modal via background" at bounding box center [313, 23] width 7 height 7
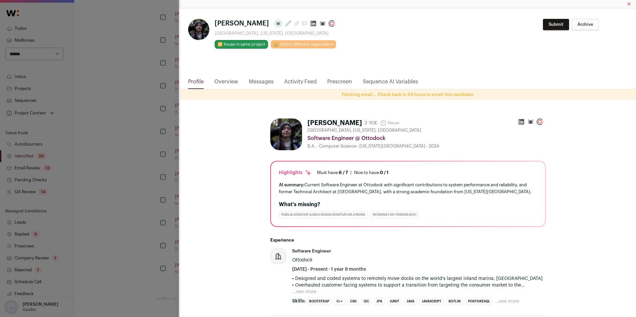
click at [121, 142] on div "**********" at bounding box center [318, 158] width 636 height 317
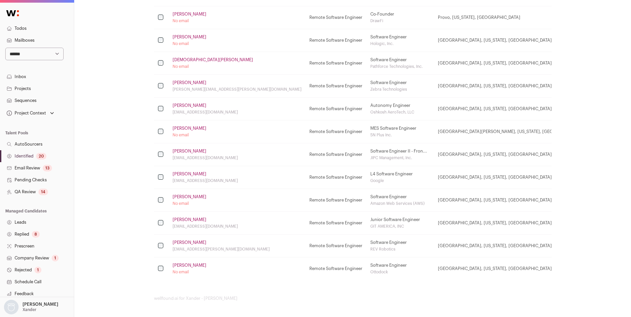
click at [46, 169] on div "13" at bounding box center [47, 168] width 9 height 7
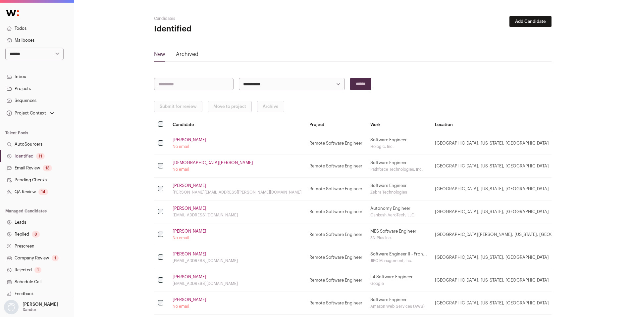
click at [35, 158] on link "Identified 11" at bounding box center [37, 156] width 74 height 12
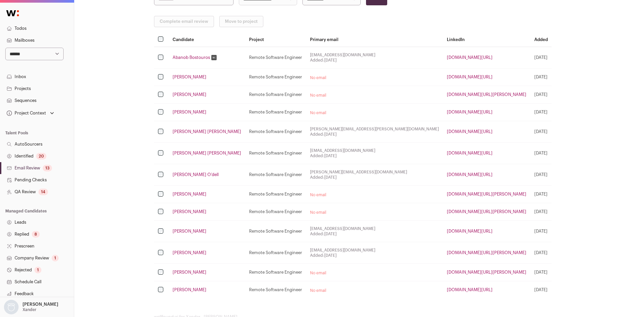
scroll to position [62, 0]
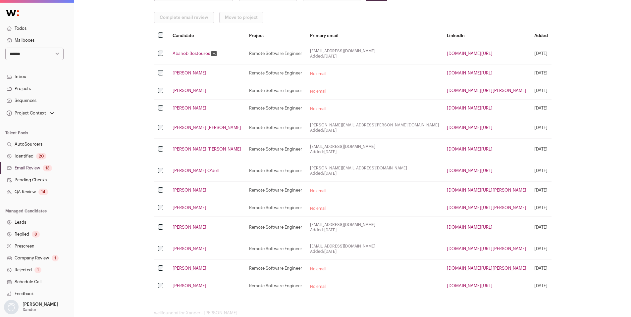
click at [36, 165] on link "Email Review 13" at bounding box center [37, 168] width 74 height 12
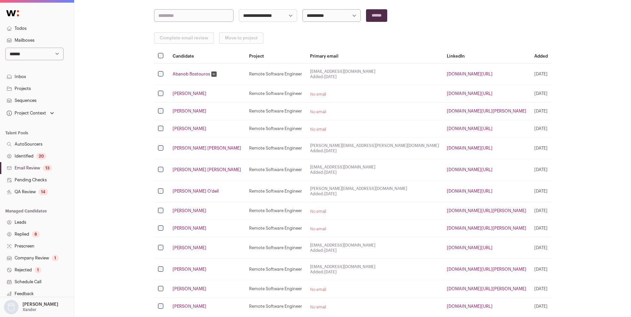
scroll to position [76, 0]
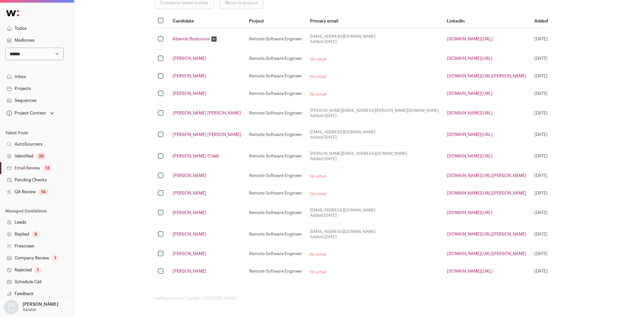
click at [29, 156] on link "Identified 20" at bounding box center [37, 156] width 74 height 12
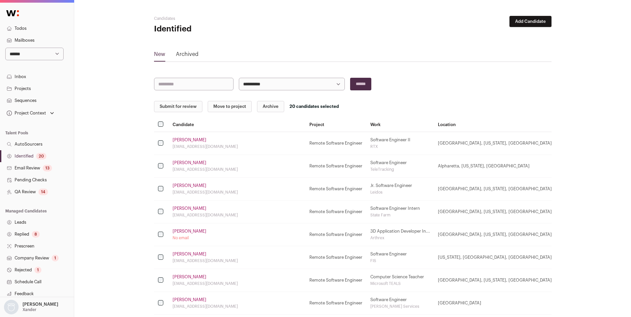
click at [179, 106] on button "Submit for review" at bounding box center [178, 106] width 48 height 11
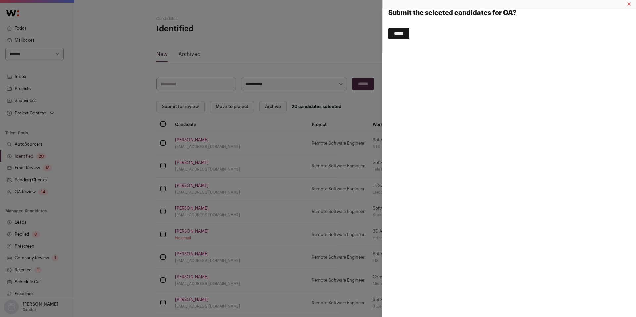
click at [404, 36] on input "******" at bounding box center [398, 33] width 21 height 11
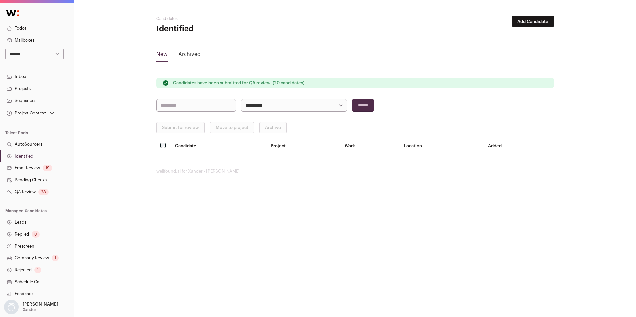
click at [28, 194] on link "QA Review 28" at bounding box center [37, 192] width 74 height 12
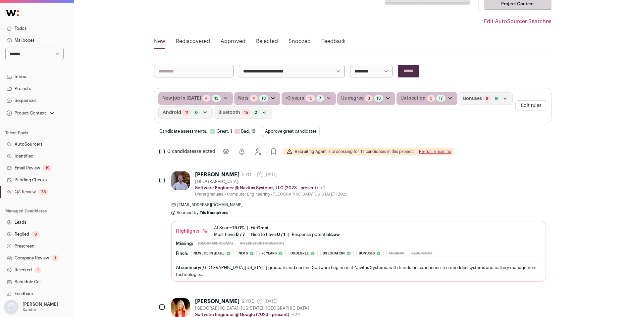
scroll to position [61, 0]
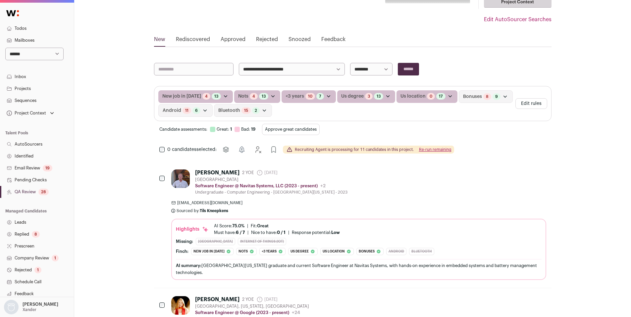
click at [387, 71] on select "**********" at bounding box center [371, 69] width 42 height 13
select select "**********"
click at [350, 63] on select "**********" at bounding box center [371, 69] width 42 height 13
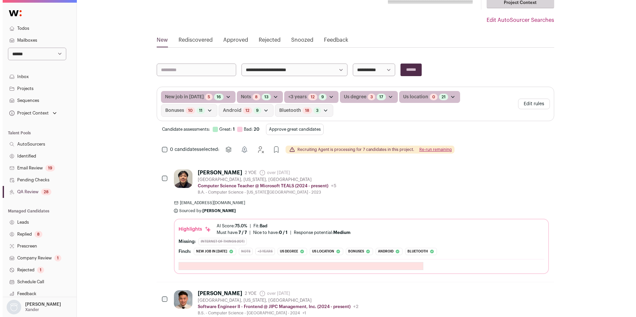
scroll to position [62, 0]
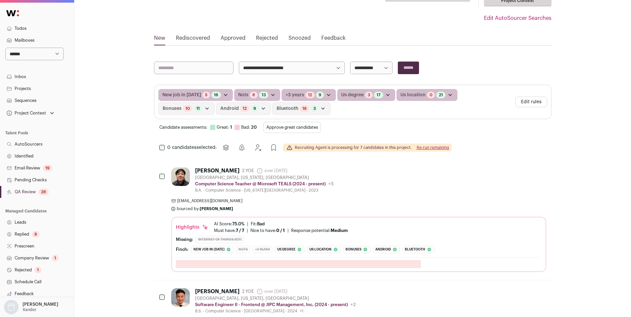
click at [392, 181] on div "[PERSON_NAME] 2 YOE over [DATE] Admin only. The last time the profile was scrap…" at bounding box center [358, 181] width 375 height 26
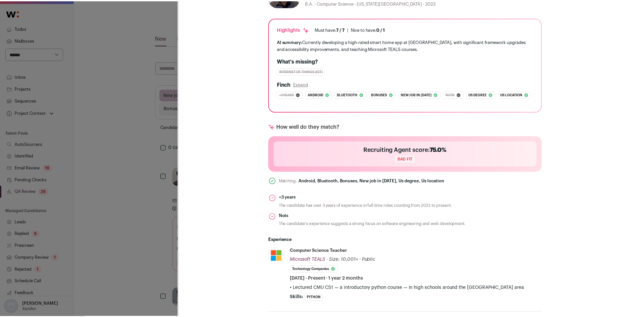
scroll to position [131, 0]
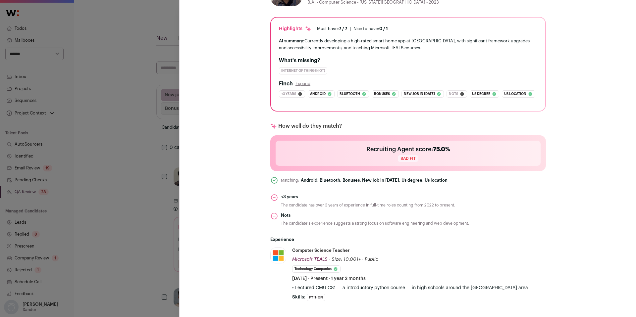
click at [129, 250] on div "[PERSON_NAME] Last update: [DATE] [GEOGRAPHIC_DATA], [US_STATE], [GEOGRAPHIC_DA…" at bounding box center [318, 158] width 636 height 317
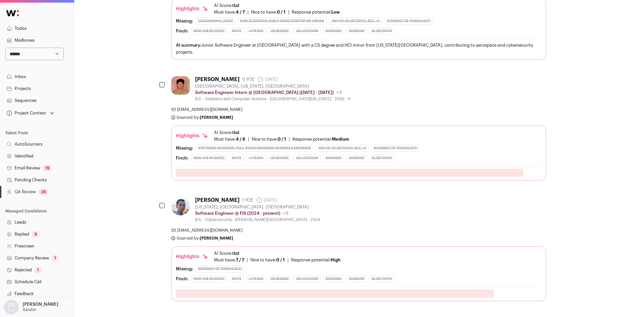
scroll to position [1651, 0]
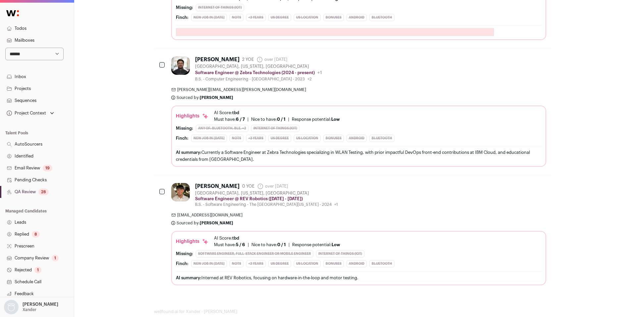
click at [36, 177] on link "Pending Checks" at bounding box center [37, 180] width 74 height 12
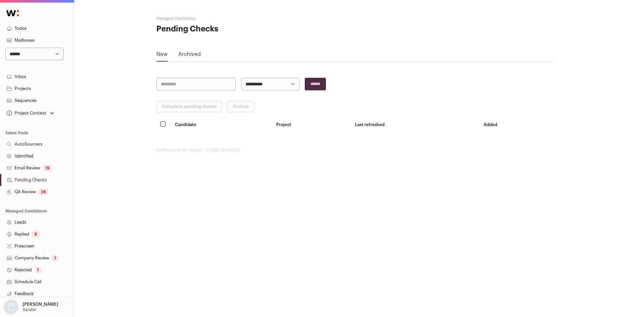
click at [184, 57] on link "Archived" at bounding box center [189, 55] width 23 height 11
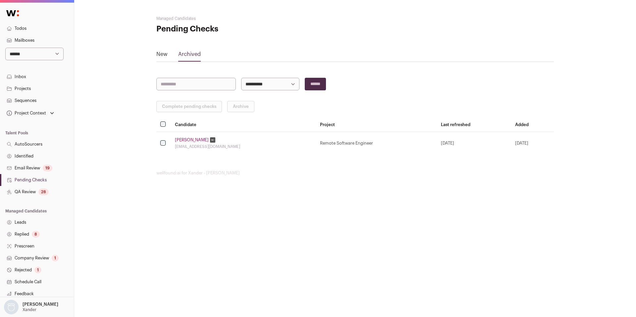
click at [166, 54] on link "New" at bounding box center [161, 55] width 11 height 11
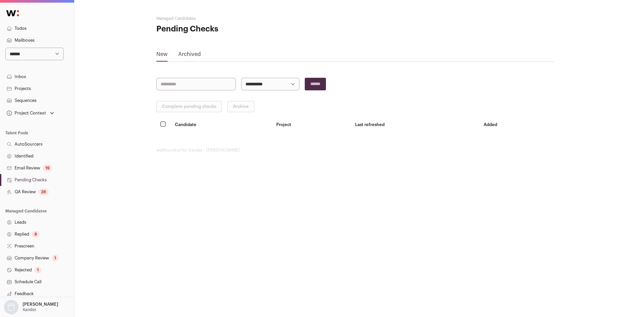
click at [31, 192] on link "QA Review 28" at bounding box center [37, 192] width 74 height 12
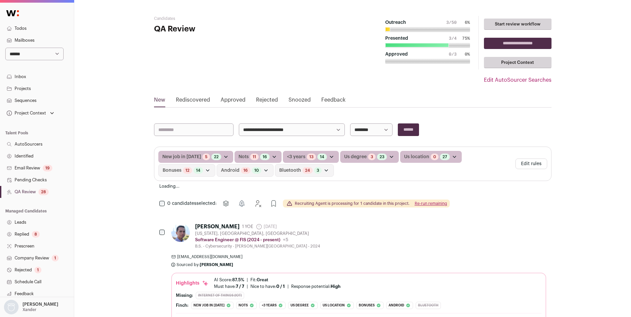
click at [33, 188] on link "QA Review 28" at bounding box center [37, 192] width 74 height 12
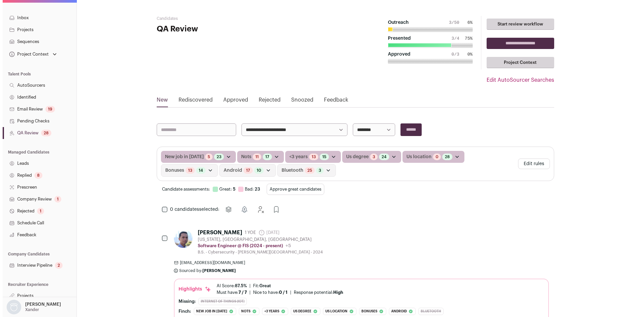
scroll to position [62, 0]
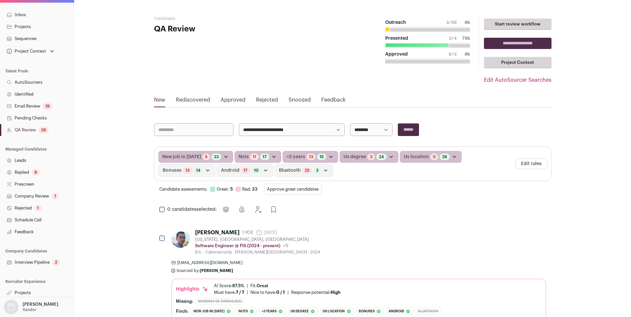
click at [35, 266] on link "Interview Pipeline 2" at bounding box center [37, 263] width 74 height 12
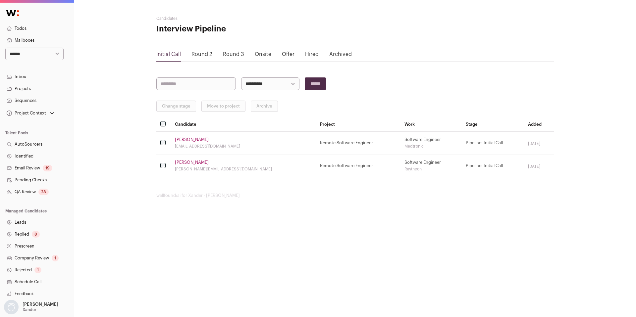
click at [190, 141] on link "[PERSON_NAME]" at bounding box center [192, 139] width 34 height 5
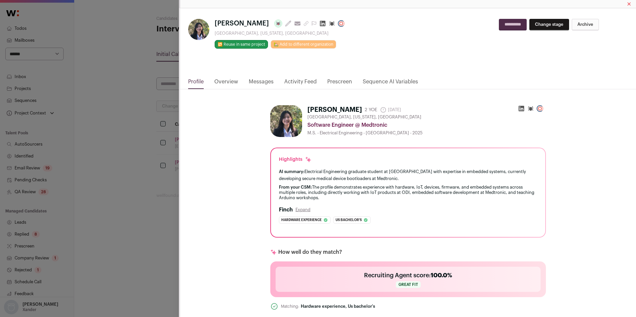
click at [303, 80] on link "Activity Feed" at bounding box center [300, 83] width 32 height 11
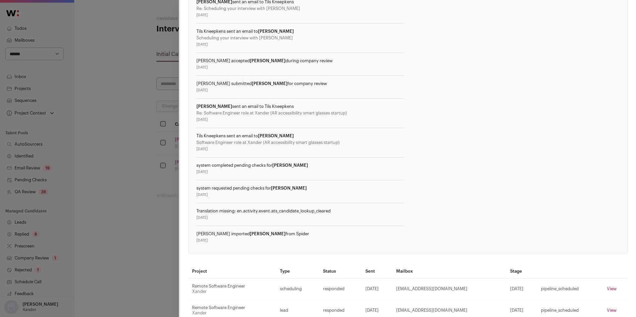
scroll to position [194, 0]
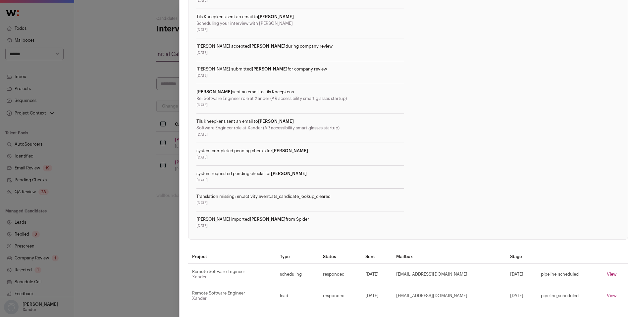
click at [124, 223] on div "[PERSON_NAME] Last update: [DATE] View most recent conversation in Front [GEOGR…" at bounding box center [318, 158] width 636 height 317
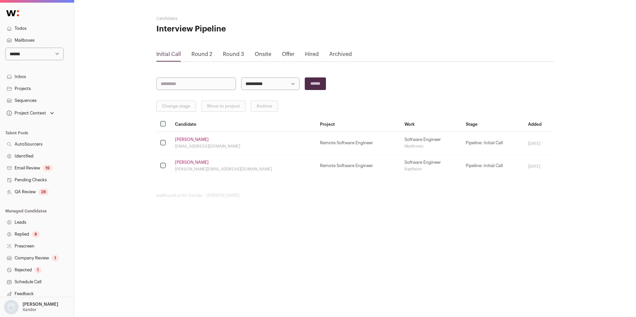
click at [187, 159] on td "[PERSON_NAME] [PERSON_NAME][EMAIL_ADDRESS][DOMAIN_NAME]" at bounding box center [243, 166] width 145 height 23
click at [188, 162] on link "[PERSON_NAME]" at bounding box center [192, 162] width 34 height 5
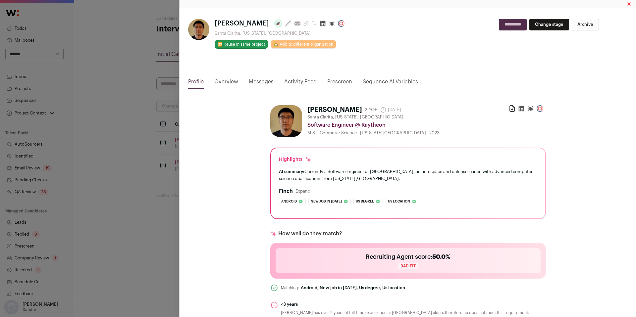
click at [295, 81] on link "Activity Feed" at bounding box center [300, 83] width 32 height 11
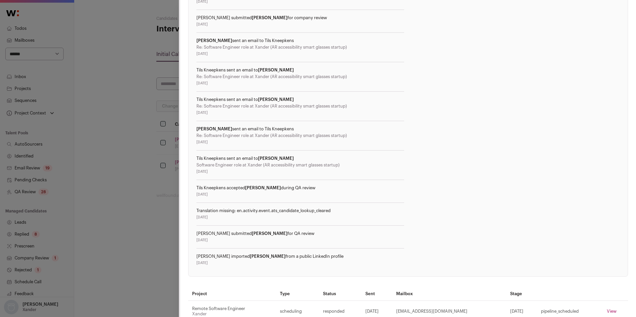
scroll to position [282, 0]
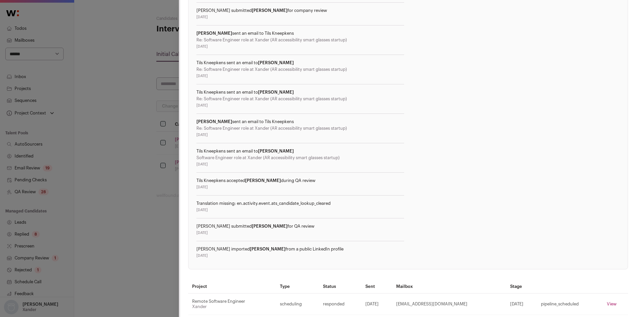
click at [125, 224] on div "[PERSON_NAME] Last update: [DATE] View most recent conversation in Front [GEOGR…" at bounding box center [318, 158] width 636 height 317
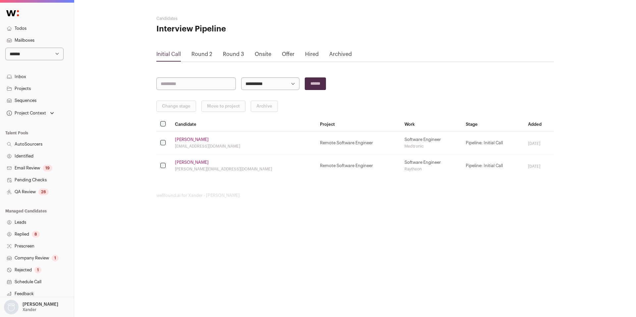
click at [200, 56] on link "Round 2" at bounding box center [201, 54] width 21 height 5
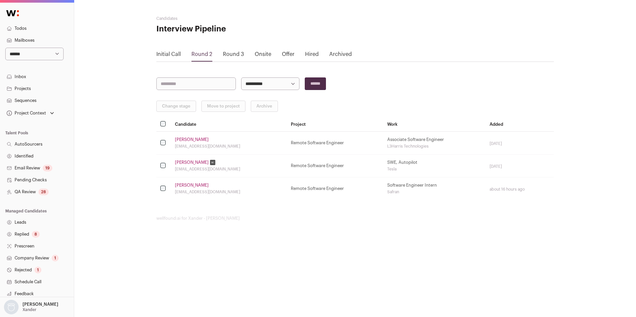
click at [184, 138] on link "[PERSON_NAME]" at bounding box center [192, 139] width 34 height 5
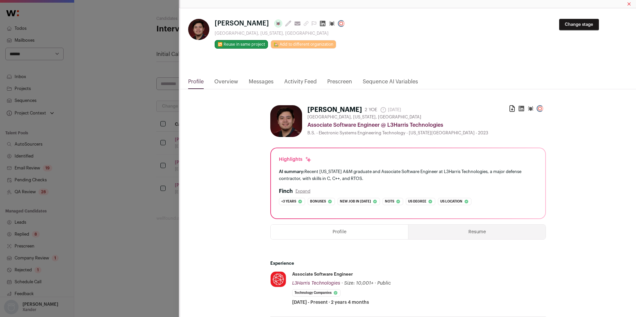
click at [300, 81] on html "**********" at bounding box center [318, 158] width 636 height 317
click at [303, 82] on link "Activity Feed" at bounding box center [300, 83] width 32 height 11
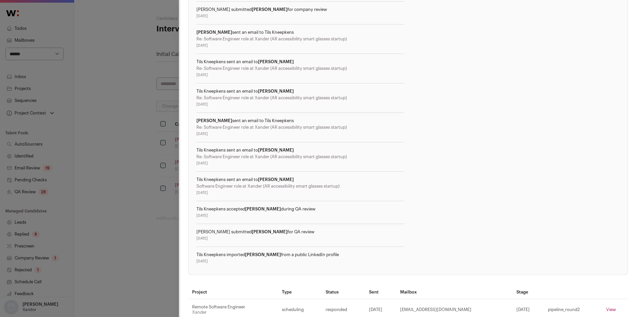
scroll to position [277, 0]
click at [114, 246] on div "[PERSON_NAME] Last update: [DATE] View most recent conversation in Front [GEOGR…" at bounding box center [318, 158] width 636 height 317
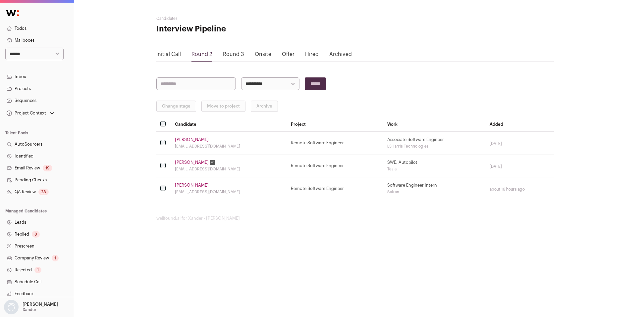
click at [193, 163] on link "[PERSON_NAME]" at bounding box center [192, 162] width 34 height 5
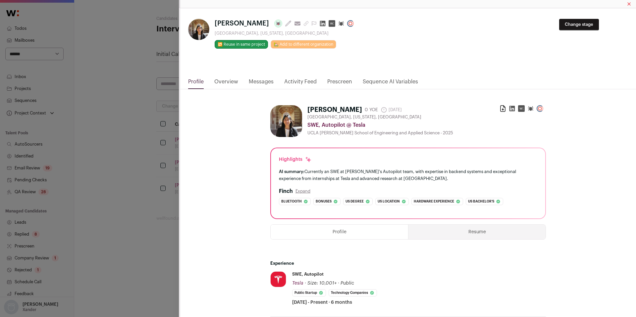
click at [294, 83] on link "Activity Feed" at bounding box center [300, 83] width 32 height 11
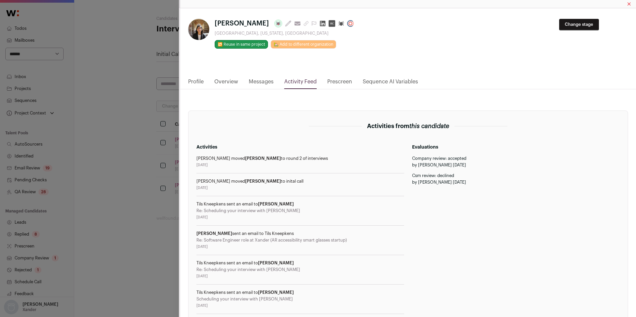
scroll to position [335, 0]
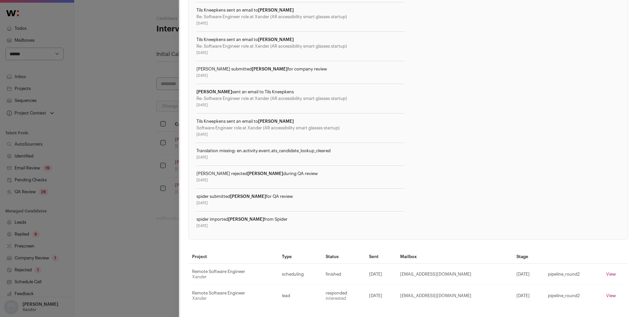
click at [136, 226] on div "[PERSON_NAME] Last update: [DATE] View most recent conversation in Front [GEOGR…" at bounding box center [318, 158] width 636 height 317
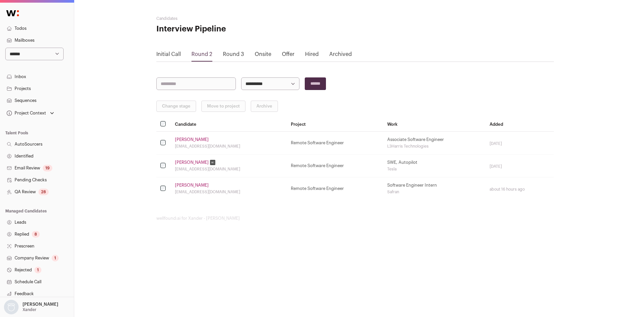
click at [192, 186] on link "[PERSON_NAME]" at bounding box center [192, 185] width 34 height 5
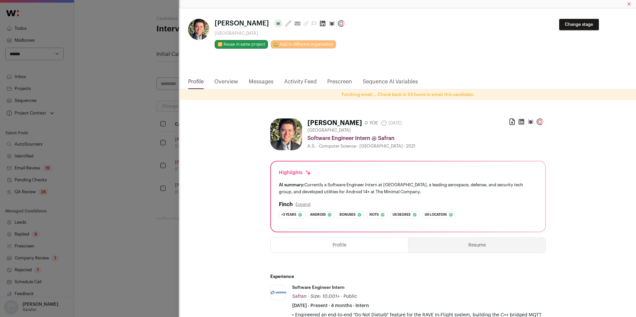
click at [297, 80] on link "Activity Feed" at bounding box center [300, 83] width 32 height 11
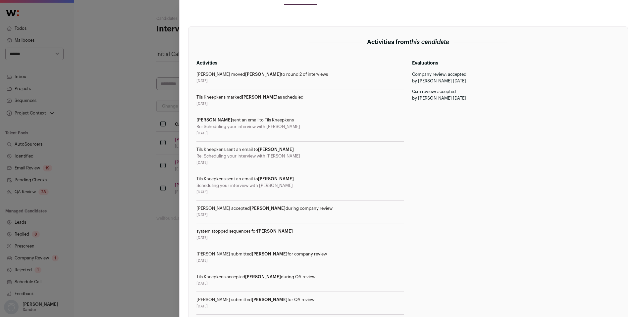
scroll to position [187, 0]
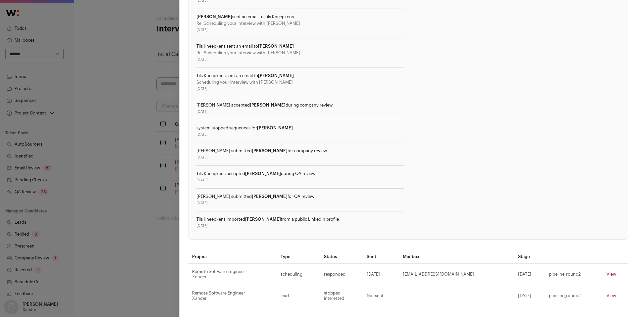
click at [151, 217] on div "[PERSON_NAME] Last update: [DATE] View most recent conversation in Front [GEOGR…" at bounding box center [318, 158] width 636 height 317
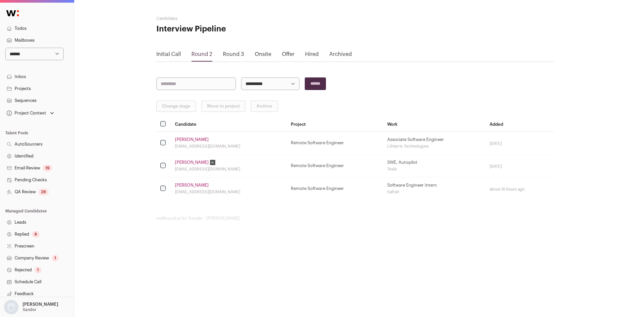
click at [234, 55] on link "Round 3" at bounding box center [233, 54] width 21 height 5
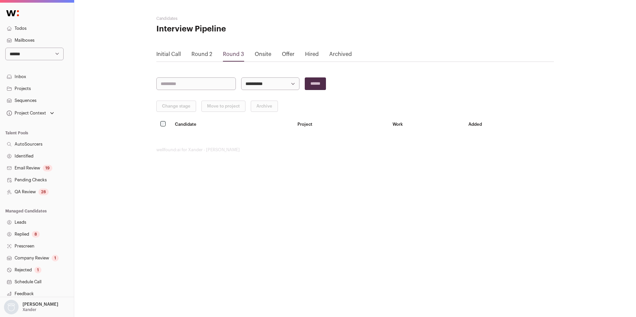
click at [261, 53] on link "Onsite" at bounding box center [263, 54] width 17 height 5
click at [284, 54] on link "Offer" at bounding box center [288, 54] width 13 height 5
click at [313, 56] on link "Hired" at bounding box center [312, 54] width 14 height 5
click at [40, 259] on link "Company Review 1" at bounding box center [37, 258] width 74 height 12
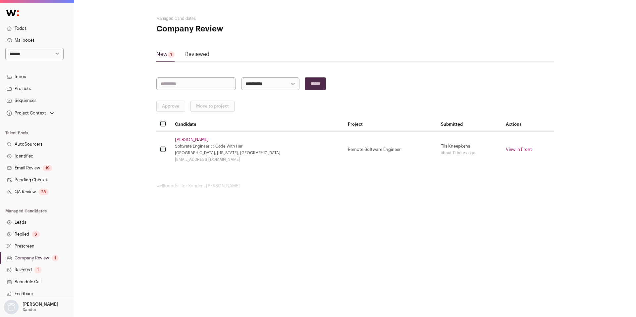
click at [200, 139] on link "[PERSON_NAME]" at bounding box center [192, 139] width 34 height 5
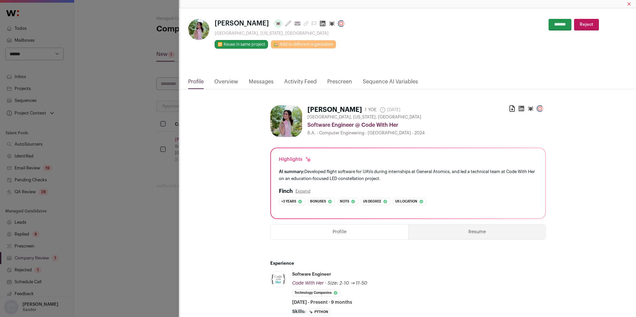
click at [294, 81] on link "Activity Feed" at bounding box center [300, 83] width 32 height 11
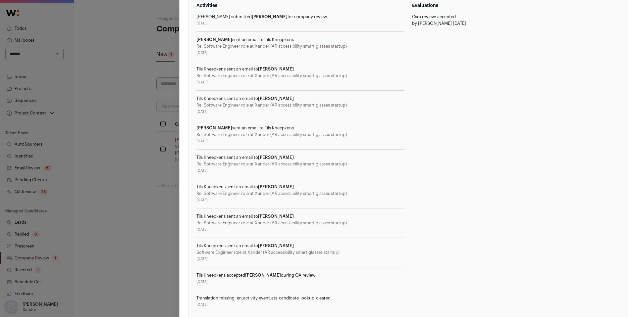
scroll to position [245, 0]
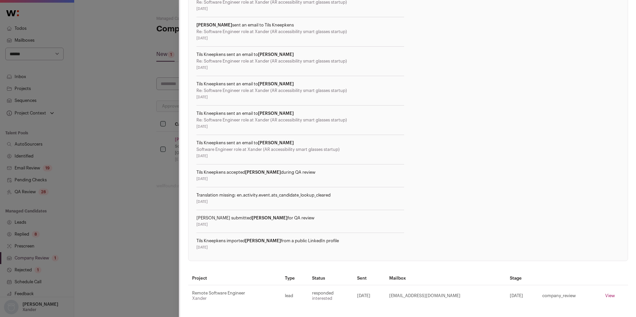
click at [155, 201] on div "[PERSON_NAME] Last update: [DATE] View most recent conversation in Front [GEOGR…" at bounding box center [318, 158] width 636 height 317
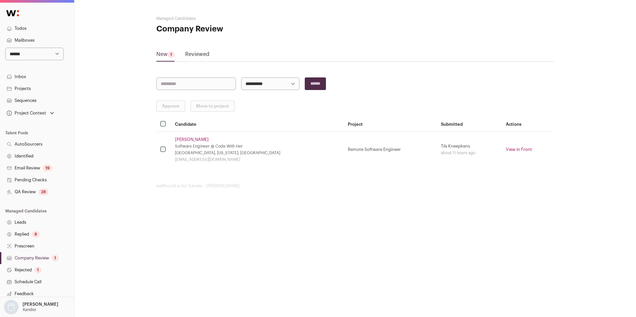
click at [198, 56] on link "Reviewed" at bounding box center [197, 55] width 24 height 11
click at [197, 56] on link "Reviewed" at bounding box center [197, 55] width 24 height 11
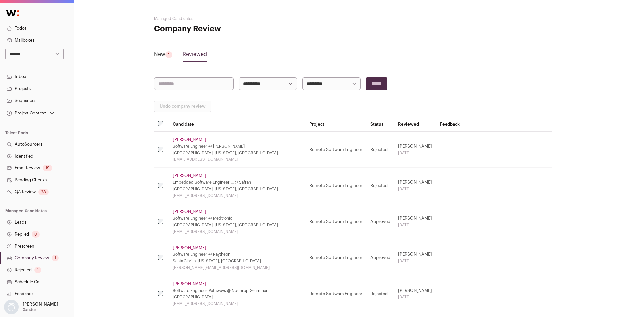
click at [182, 138] on link "[PERSON_NAME]" at bounding box center [190, 139] width 34 height 5
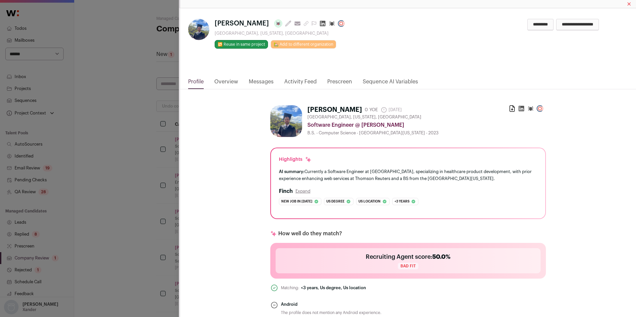
click at [298, 80] on link "Activity Feed" at bounding box center [300, 83] width 32 height 11
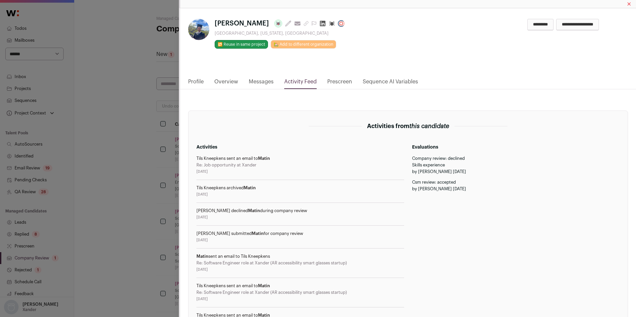
click at [198, 82] on link "Profile" at bounding box center [196, 83] width 16 height 11
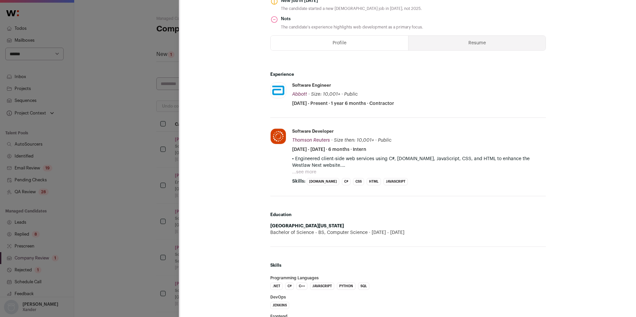
scroll to position [362, 0]
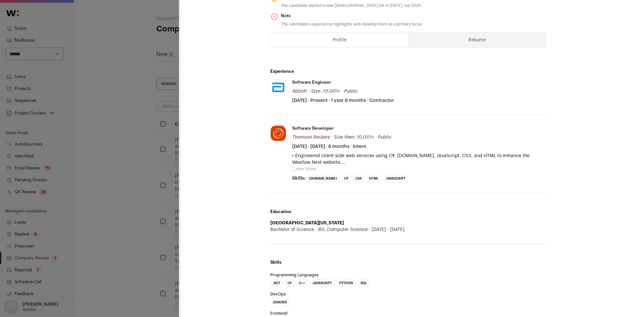
click at [155, 202] on div "[PERSON_NAME] Last update: [DATE] View most recent conversation in Front [GEOGR…" at bounding box center [318, 158] width 636 height 317
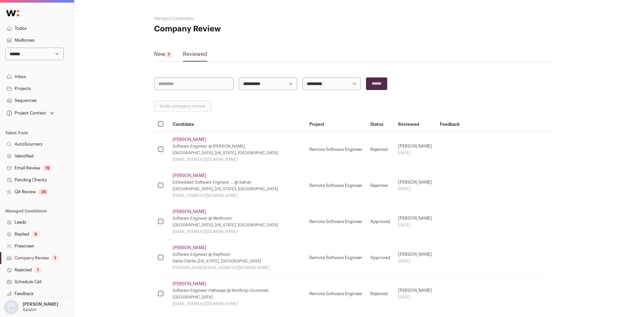
click at [188, 177] on link "[PERSON_NAME]" at bounding box center [190, 175] width 34 height 5
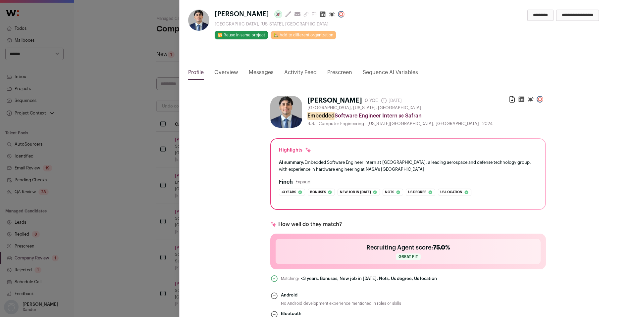
scroll to position [0, 0]
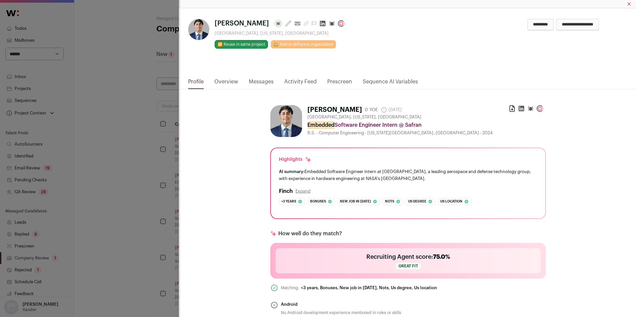
click at [300, 82] on link "Activity Feed" at bounding box center [300, 83] width 32 height 11
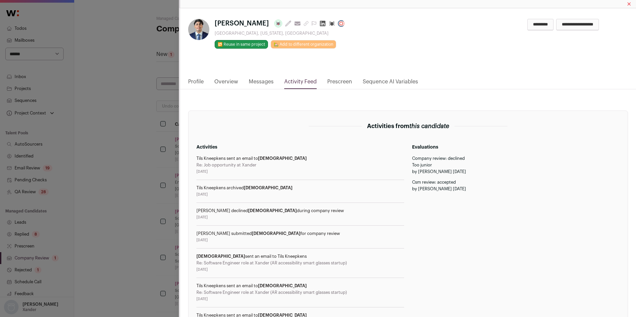
click at [195, 80] on link "Profile" at bounding box center [196, 83] width 16 height 11
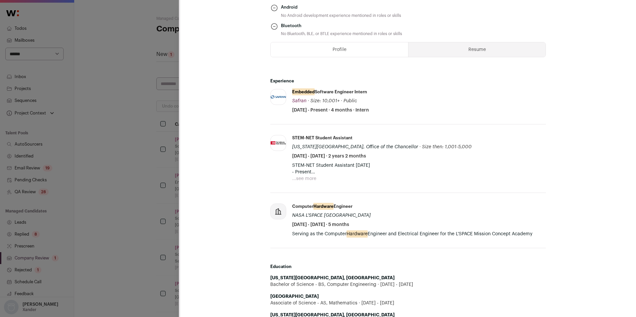
scroll to position [302, 0]
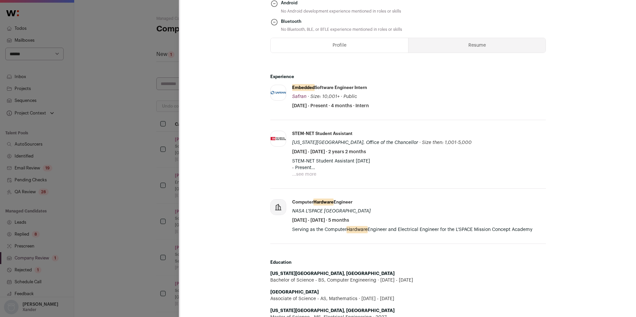
click at [144, 240] on div "[PERSON_NAME] Last update: [DATE] View most recent conversation in Front [GEOGR…" at bounding box center [318, 158] width 636 height 317
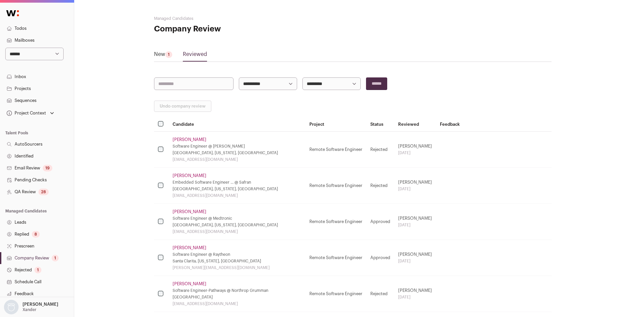
click at [185, 210] on link "[PERSON_NAME]" at bounding box center [190, 211] width 34 height 5
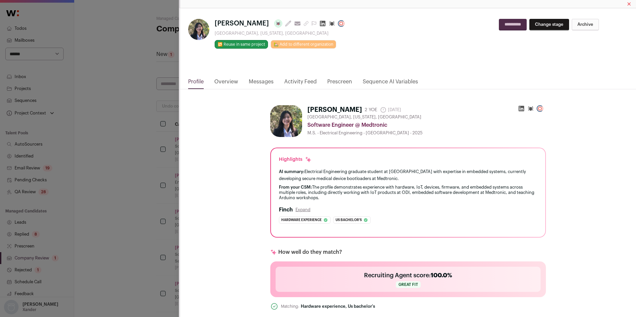
click at [300, 84] on link "Activity Feed" at bounding box center [300, 83] width 32 height 11
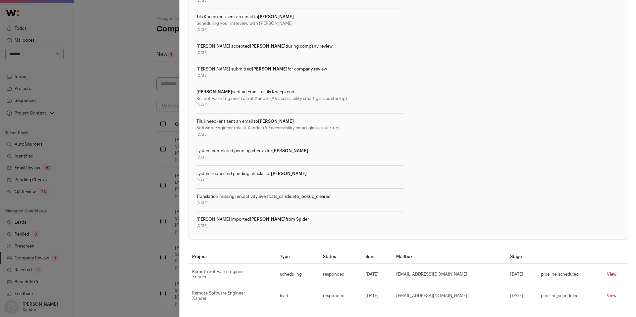
scroll to position [0, 0]
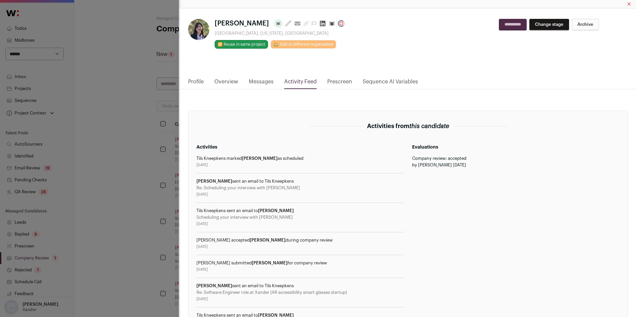
click at [198, 80] on link "Profile" at bounding box center [196, 83] width 16 height 11
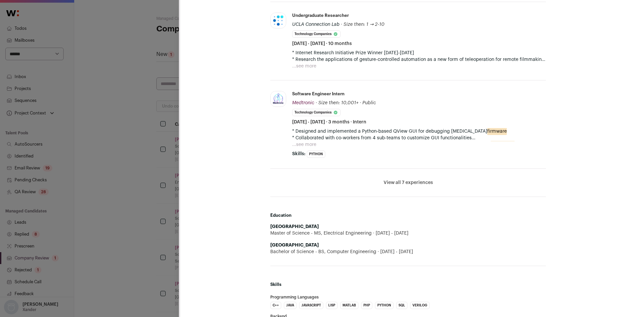
scroll to position [382, 0]
click at [144, 194] on div "[PERSON_NAME] Last update: [DATE] View most recent conversation in Front [GEOGR…" at bounding box center [318, 158] width 636 height 317
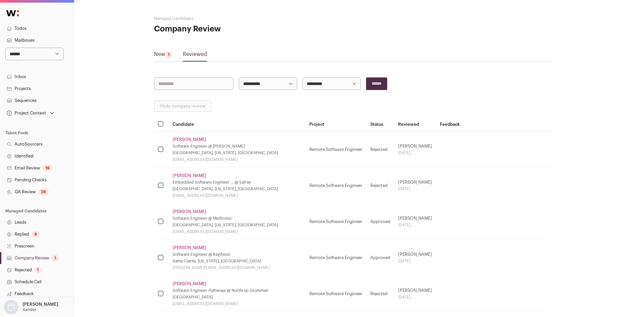
click at [181, 246] on link "[PERSON_NAME]" at bounding box center [190, 247] width 34 height 5
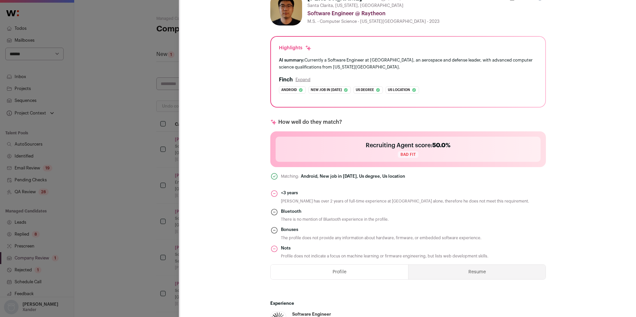
scroll to position [0, 0]
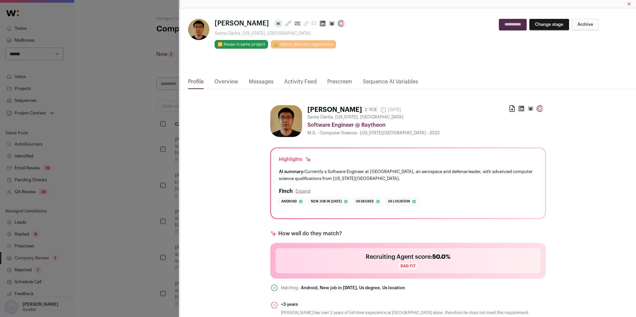
click at [296, 83] on link "Activity Feed" at bounding box center [300, 83] width 32 height 11
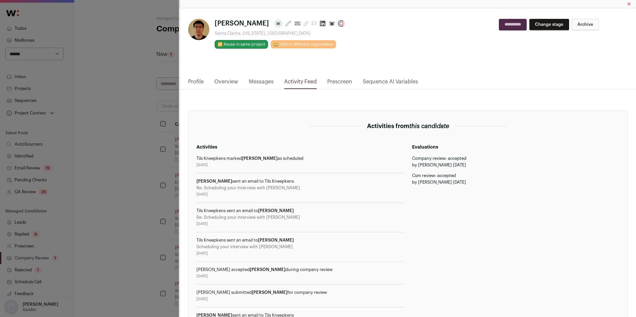
click at [199, 82] on link "Profile" at bounding box center [196, 83] width 16 height 11
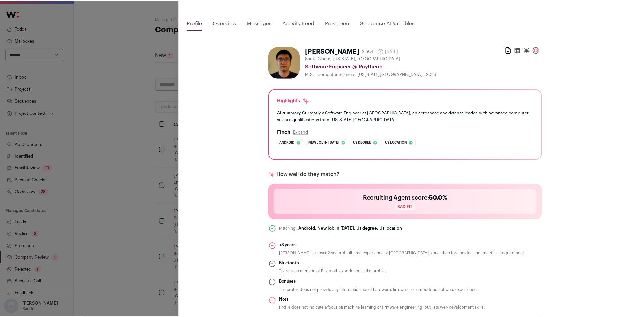
scroll to position [61, 0]
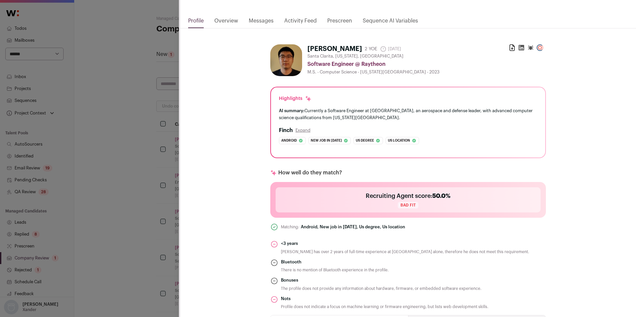
click at [133, 235] on div "[PERSON_NAME] Last update: [DATE] View most recent conversation in Front [GEOGR…" at bounding box center [318, 158] width 636 height 317
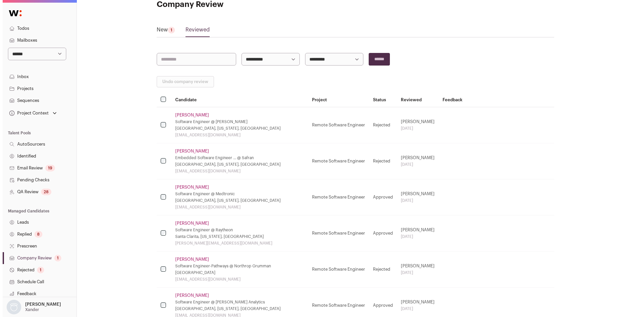
scroll to position [28, 0]
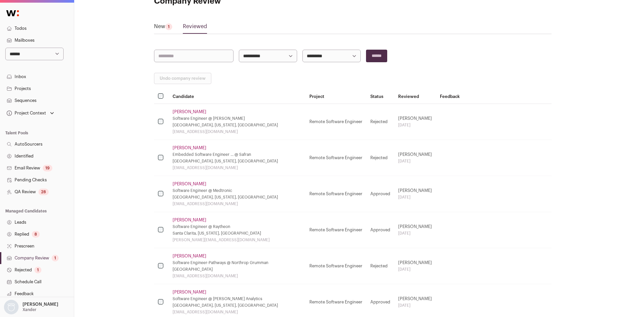
click at [189, 256] on link "[PERSON_NAME]" at bounding box center [190, 256] width 34 height 5
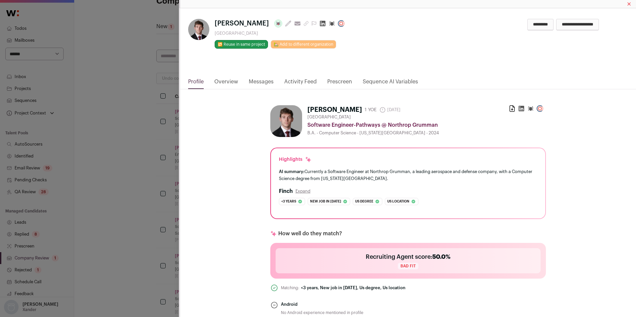
click at [306, 82] on link "Activity Feed" at bounding box center [300, 83] width 32 height 11
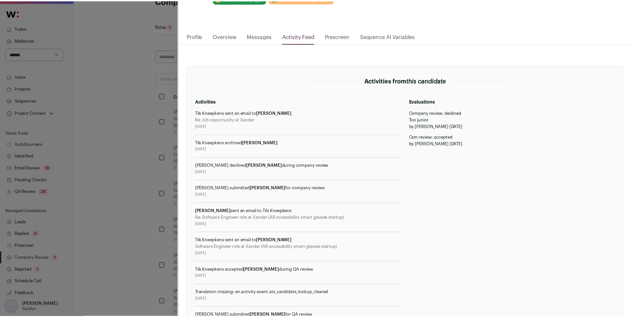
scroll to position [35, 0]
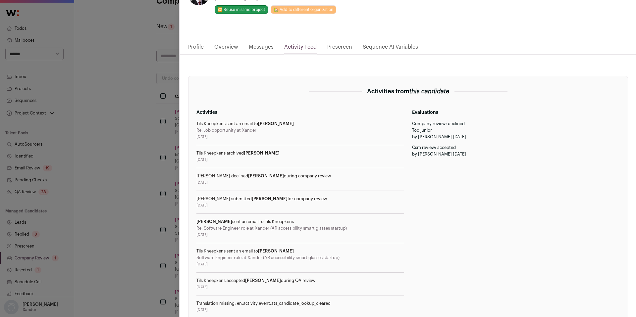
click at [140, 171] on div "[PERSON_NAME] Last update: [DATE] View most recent conversation in Front [GEOGR…" at bounding box center [318, 158] width 636 height 317
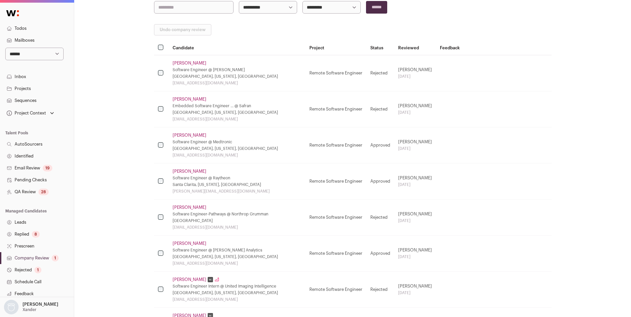
scroll to position [83, 0]
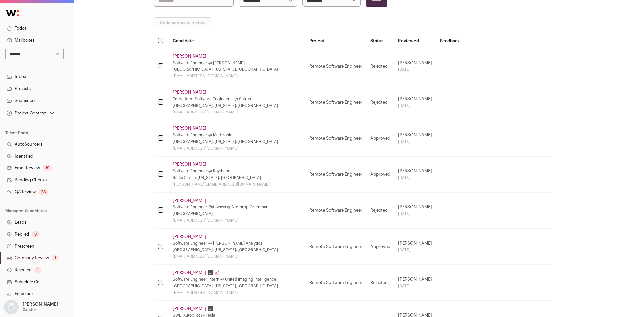
click at [183, 200] on link "[PERSON_NAME]" at bounding box center [190, 200] width 34 height 5
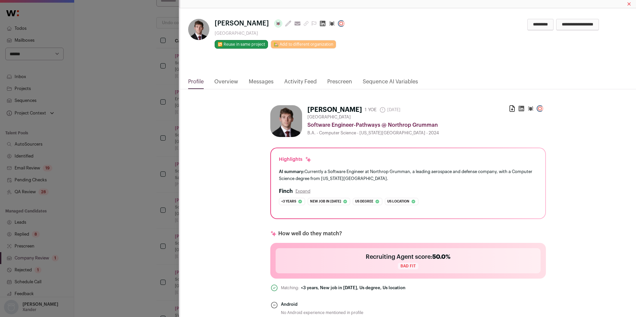
click at [166, 198] on div "[PERSON_NAME] Last update: [DATE] View most recent conversation in Front [GEOGR…" at bounding box center [318, 158] width 636 height 317
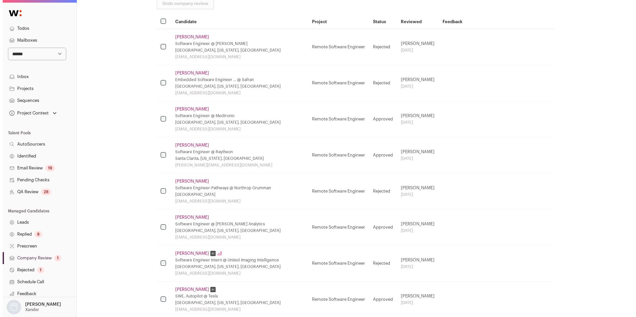
scroll to position [111, 0]
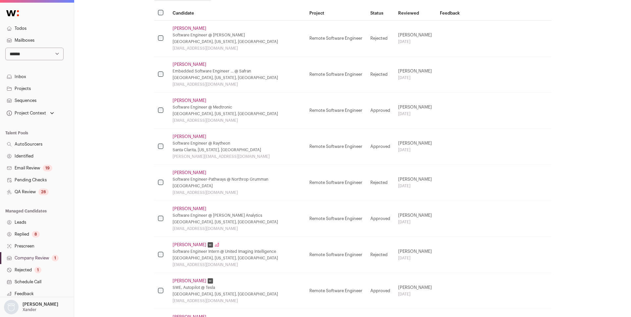
click at [200, 207] on link "[PERSON_NAME]" at bounding box center [190, 208] width 34 height 5
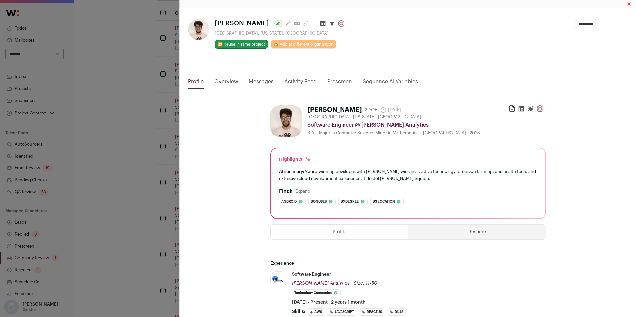
click at [300, 79] on link "Activity Feed" at bounding box center [300, 83] width 32 height 11
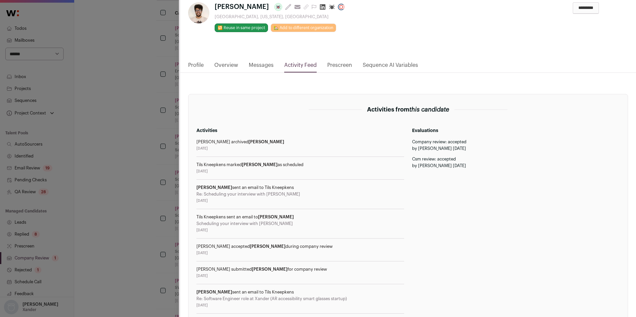
scroll to position [0, 0]
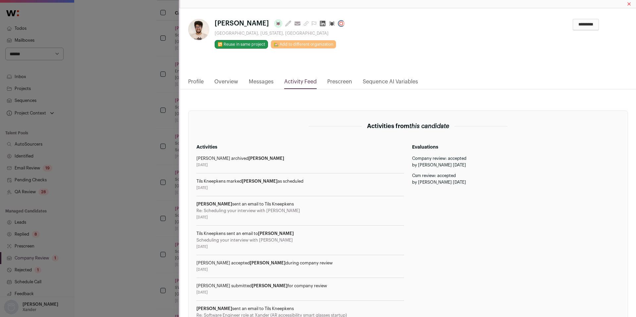
click at [203, 83] on link "Profile" at bounding box center [196, 83] width 16 height 11
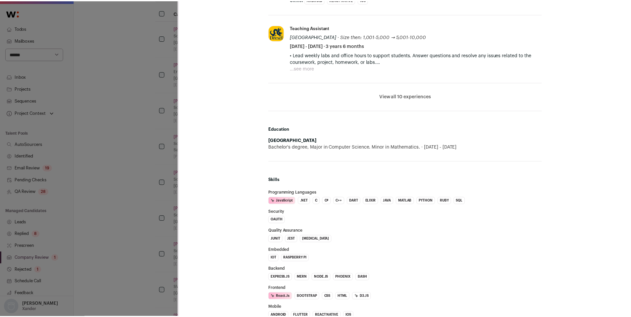
scroll to position [404, 0]
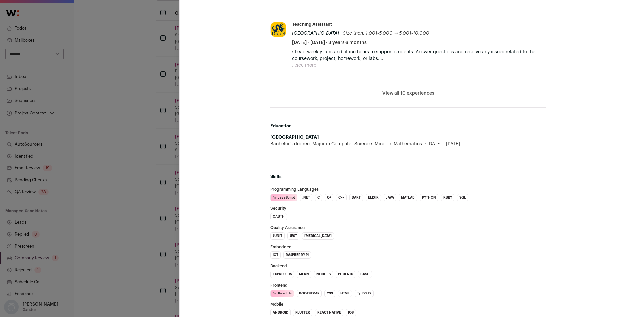
click at [142, 224] on div "[PERSON_NAME] Last update: [DATE] View most recent conversation in Front [GEOGR…" at bounding box center [318, 158] width 636 height 317
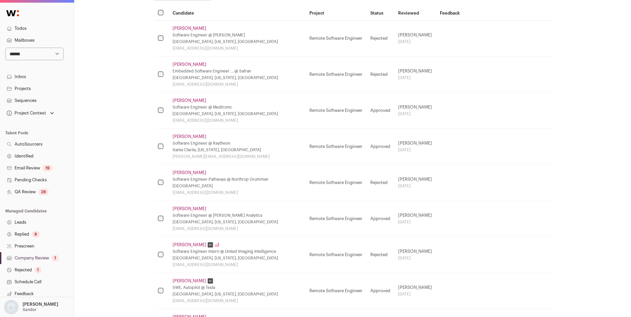
click at [39, 193] on div "28" at bounding box center [43, 192] width 10 height 7
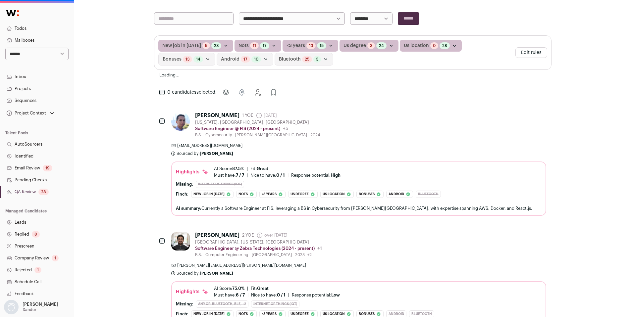
click at [24, 191] on link "QA Review 28" at bounding box center [37, 192] width 74 height 12
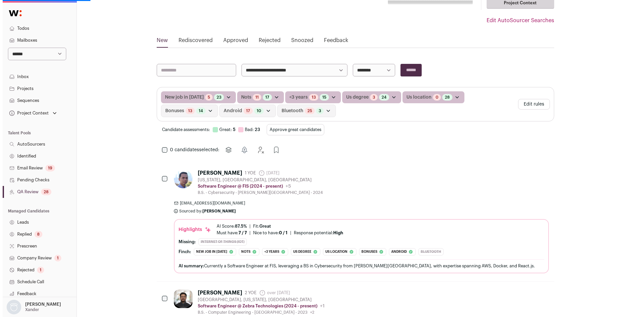
scroll to position [61, 0]
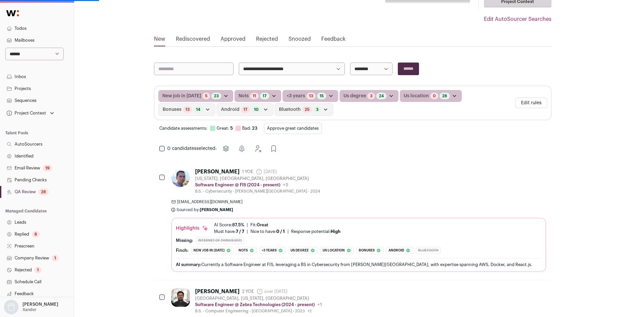
click at [337, 192] on div "[PERSON_NAME] 1 YOE [DATE] Admin only. The last time the profile was scraped. […" at bounding box center [358, 182] width 375 height 26
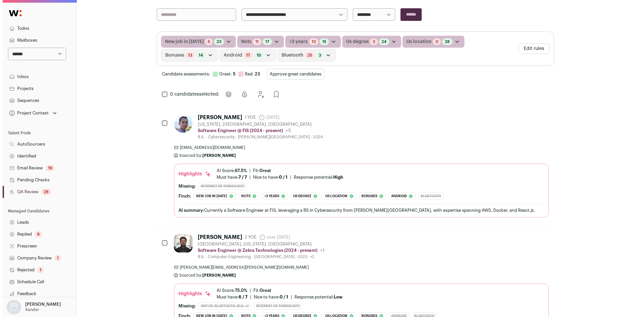
scroll to position [117, 0]
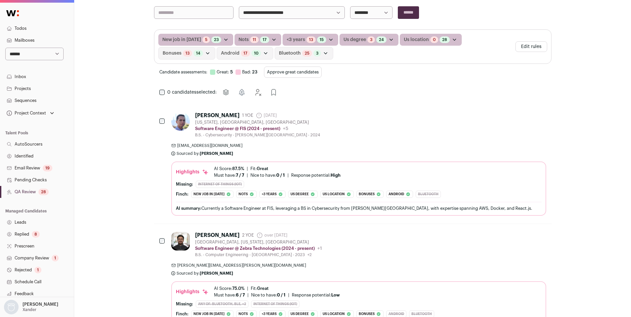
click at [336, 128] on div "[PERSON_NAME] 1 YOE [DATE] Admin only. The last time the profile was scraped. […" at bounding box center [358, 125] width 375 height 26
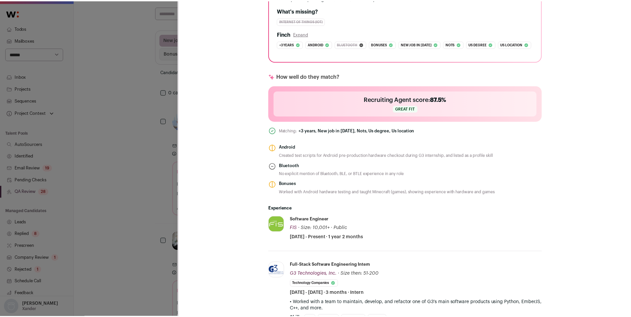
scroll to position [183, 0]
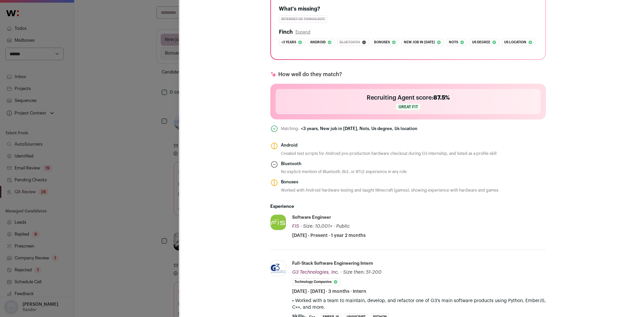
click at [143, 209] on div "**********" at bounding box center [318, 158] width 636 height 317
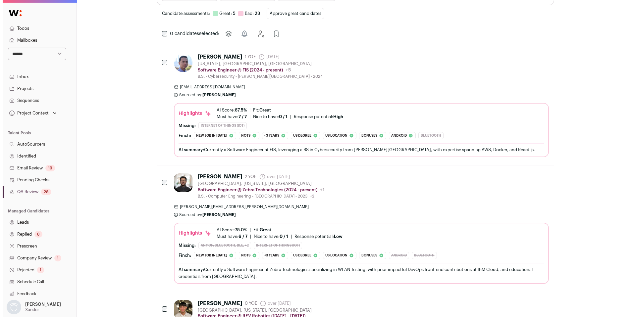
scroll to position [179, 0]
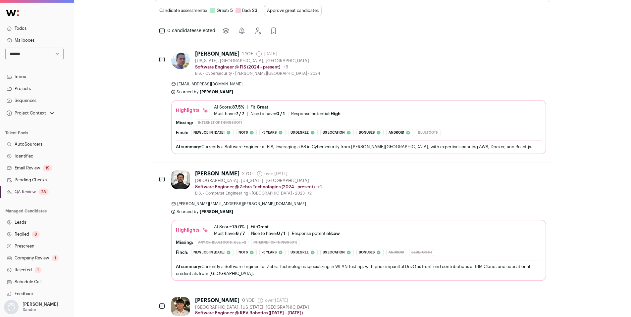
click at [347, 192] on div "[PERSON_NAME] 2 YOE over [DATE] Admin only. The last time the profile was scrap…" at bounding box center [358, 184] width 375 height 26
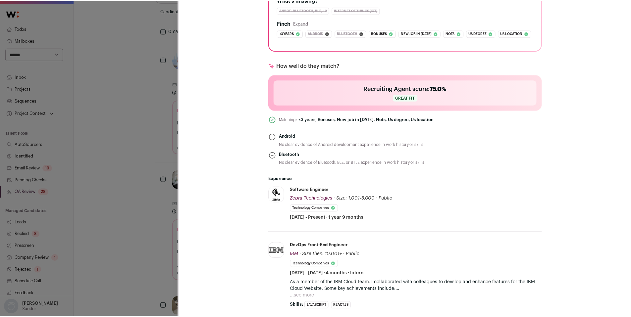
scroll to position [220, 0]
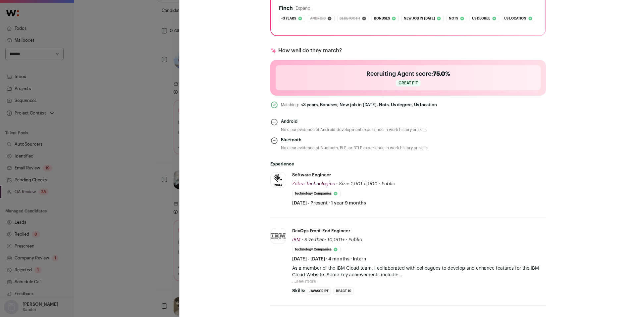
click at [135, 217] on div "[PERSON_NAME] Last update: [DATE] [GEOGRAPHIC_DATA], [US_STATE], [GEOGRAPHIC_DA…" at bounding box center [318, 158] width 636 height 317
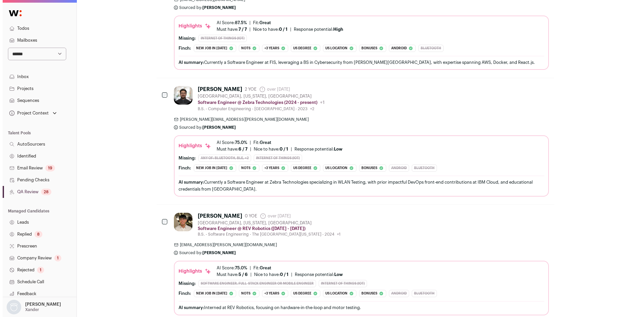
scroll to position [268, 0]
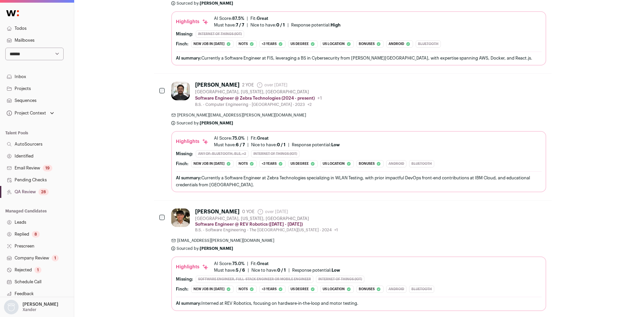
click at [348, 227] on div "[PERSON_NAME] 0 YOE over [DATE] Admin only. The last time the profile was scrap…" at bounding box center [358, 221] width 375 height 24
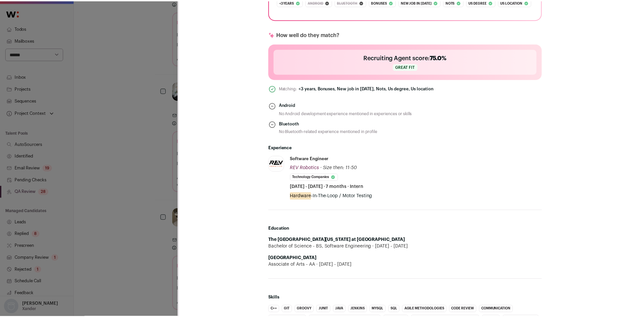
scroll to position [230, 0]
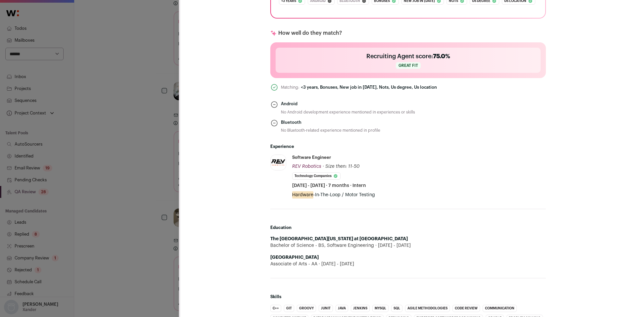
click at [144, 232] on div "[PERSON_NAME] Last update: over [DATE] [GEOGRAPHIC_DATA], [US_STATE], [GEOGRAPH…" at bounding box center [318, 158] width 636 height 317
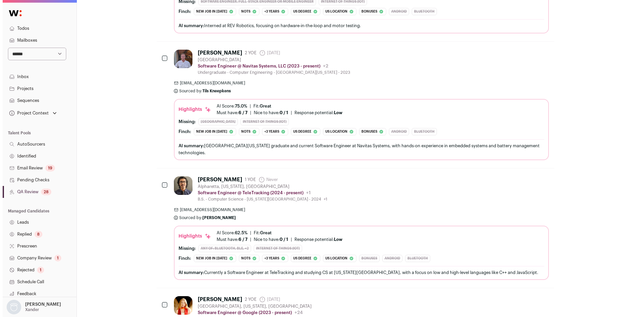
scroll to position [549, 0]
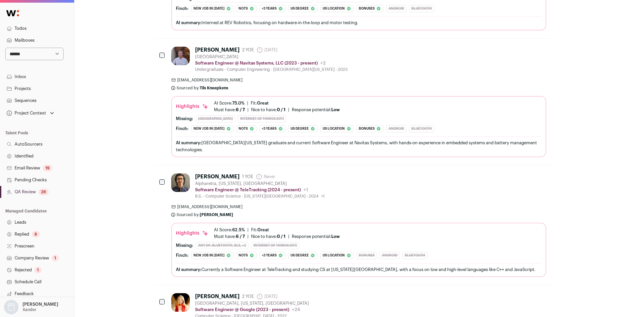
click at [356, 201] on div "[PERSON_NAME] 1 YOE Never Admin only. The last time the profile was scraped. [G…" at bounding box center [358, 226] width 375 height 104
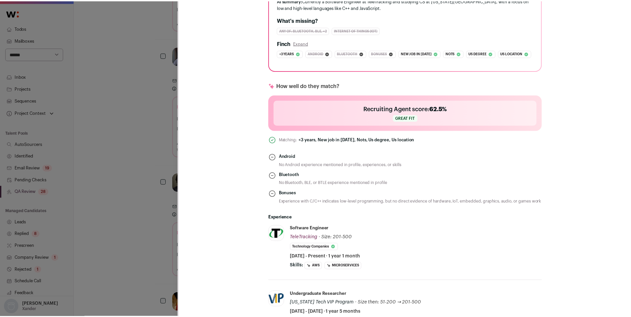
scroll to position [198, 0]
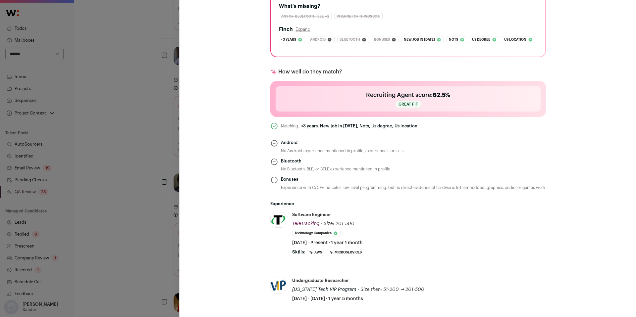
click at [148, 221] on div "[PERSON_NAME] Last update: [DATE] [GEOGRAPHIC_DATA], [US_STATE], [GEOGRAPHIC_DA…" at bounding box center [318, 158] width 636 height 317
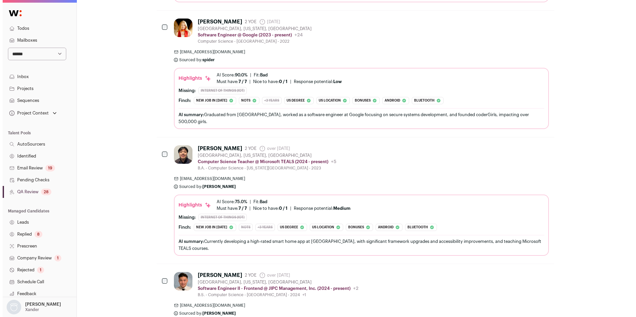
scroll to position [826, 0]
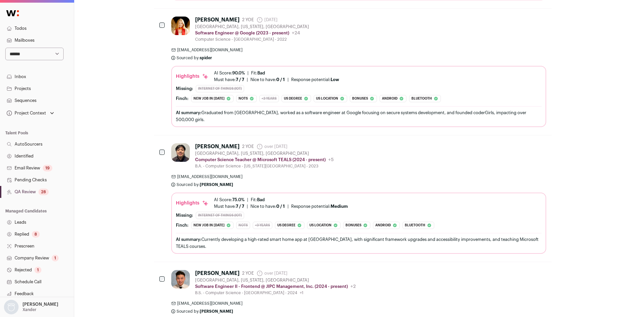
click at [337, 167] on div "[PERSON_NAME] 2 YOE over [DATE] Admin only. The last time the profile was scrap…" at bounding box center [358, 198] width 375 height 111
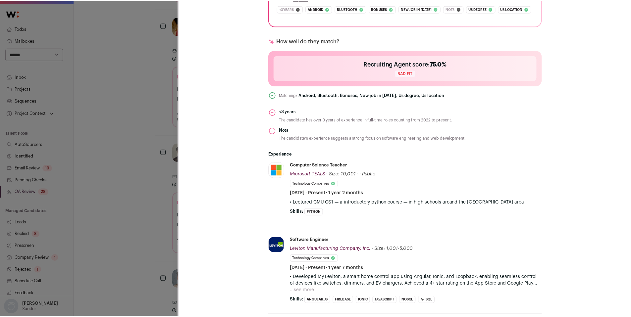
scroll to position [219, 0]
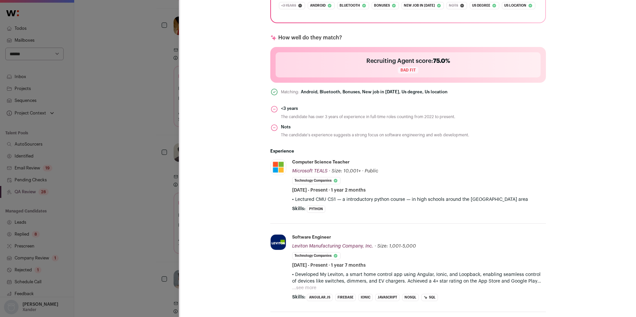
click at [170, 206] on div "[PERSON_NAME] Last update: [DATE] [GEOGRAPHIC_DATA], [US_STATE], [GEOGRAPHIC_DA…" at bounding box center [318, 158] width 636 height 317
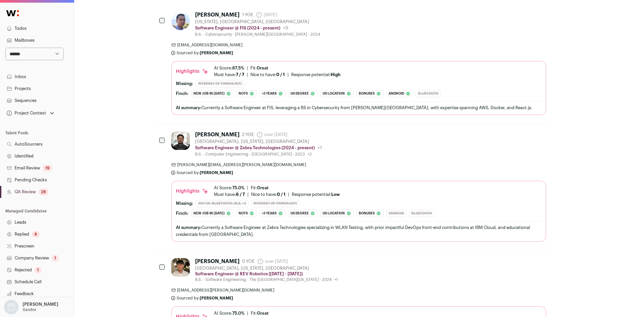
scroll to position [0, 0]
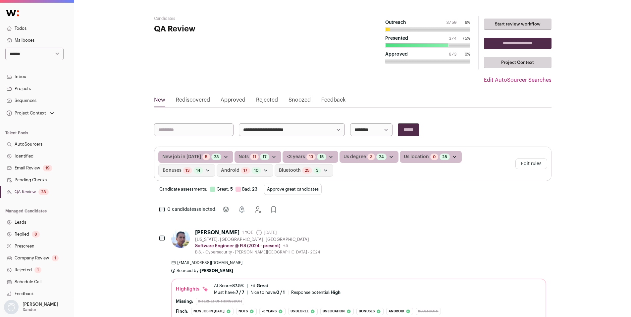
click at [29, 154] on link "Identified" at bounding box center [37, 156] width 74 height 12
